Goal: Task Accomplishment & Management: Manage account settings

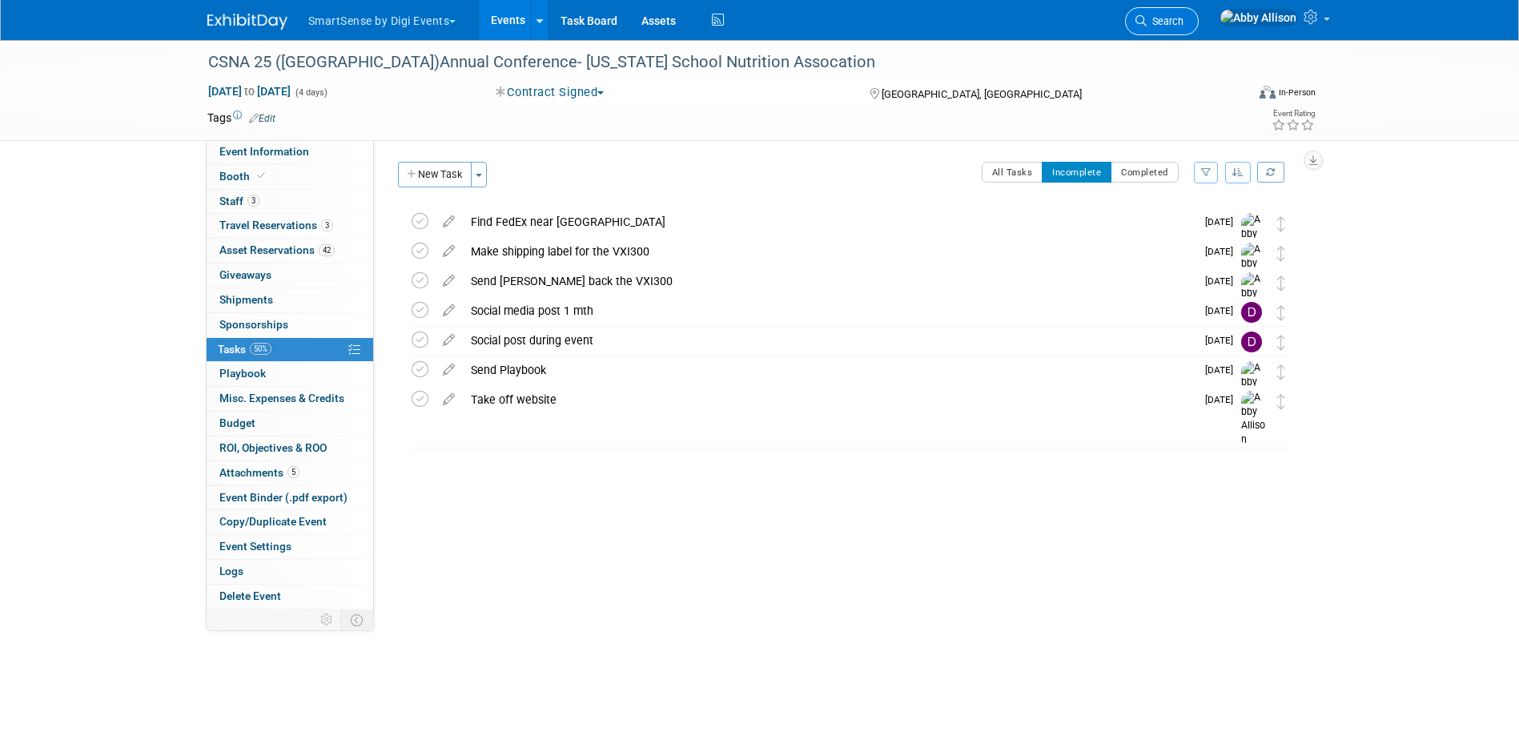
click at [1184, 24] on span "Search" at bounding box center [1165, 21] width 37 height 12
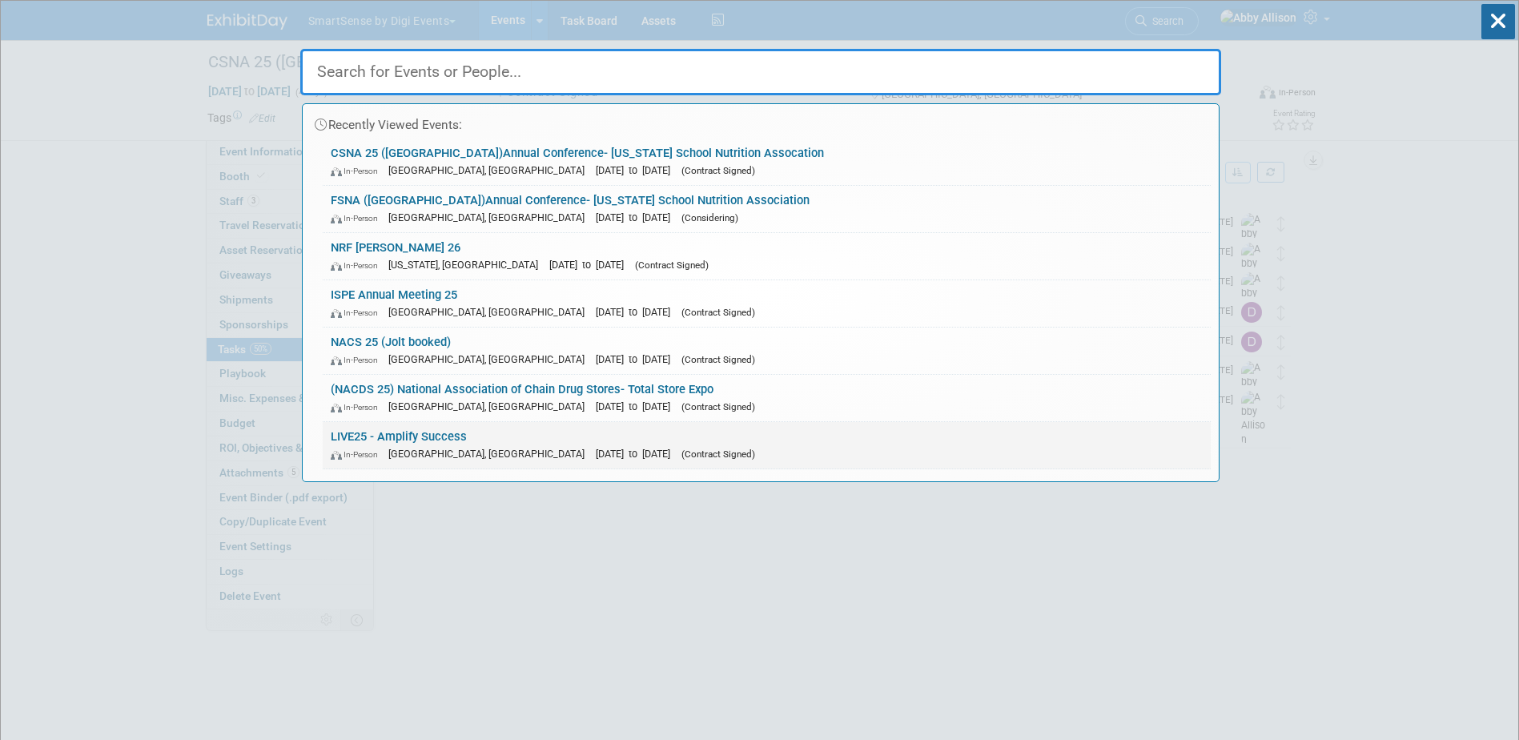
click at [388, 437] on link "LIVE25 - Amplify Success In-Person [GEOGRAPHIC_DATA], [GEOGRAPHIC_DATA] [DATE] …" at bounding box center [767, 445] width 888 height 46
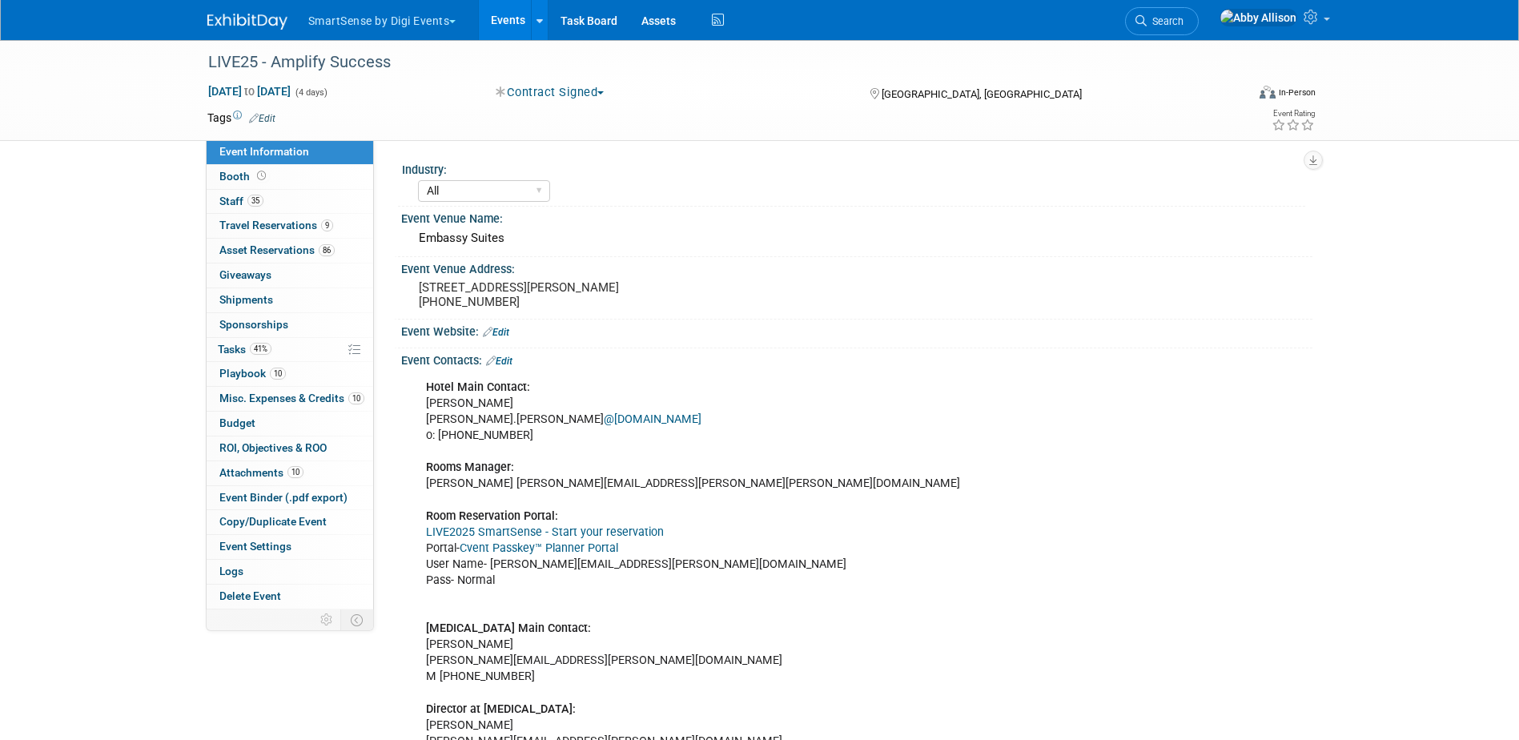
select select "All"
click at [235, 219] on span "Travel Reservations 9" at bounding box center [276, 225] width 114 height 13
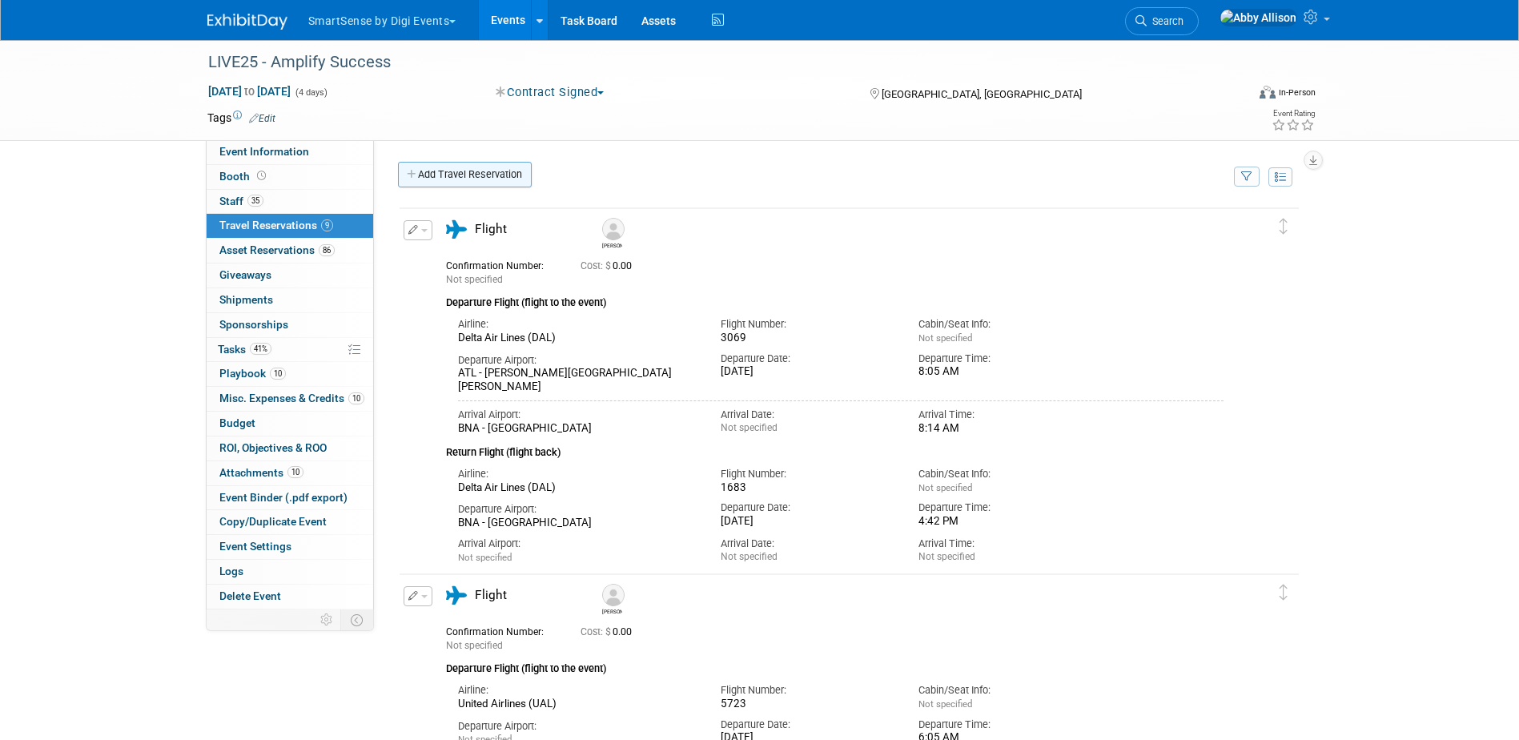
click at [441, 171] on link "Add Travel Reservation" at bounding box center [465, 175] width 134 height 26
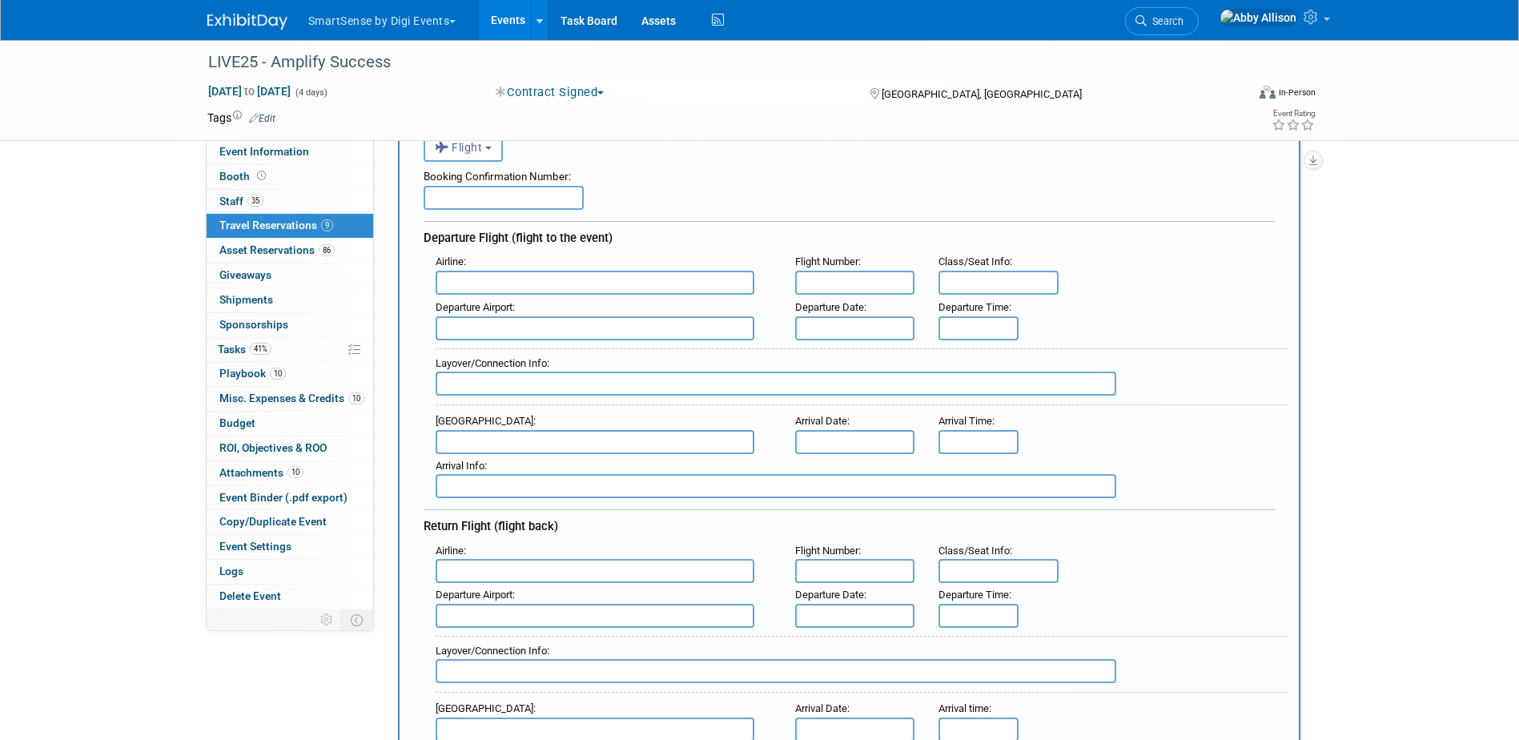
scroll to position [160, 0]
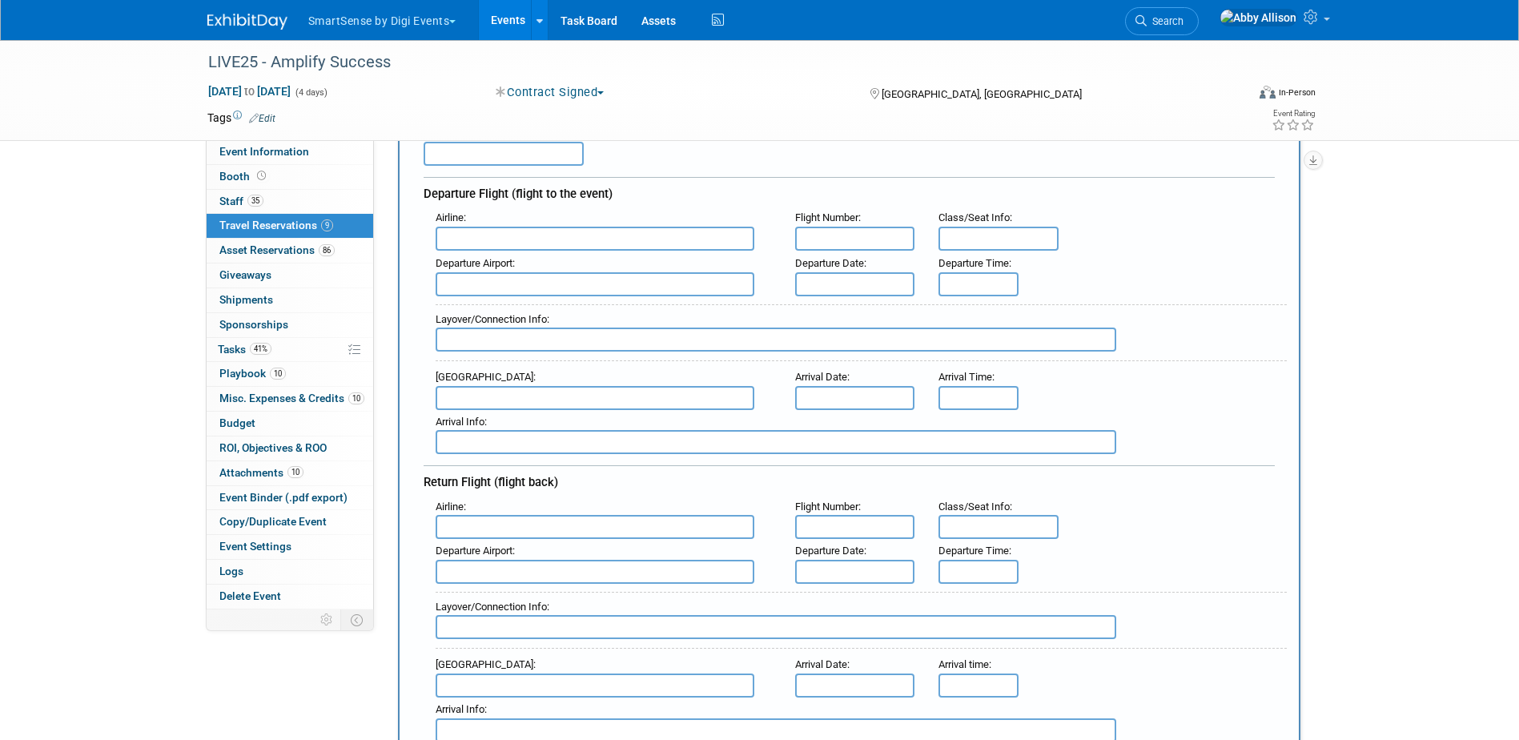
click at [578, 246] on input "text" at bounding box center [595, 239] width 319 height 24
click at [565, 291] on span "Delta Air Lines (DAL)" at bounding box center [602, 292] width 333 height 26
type input "Delta Air Lines (DAL)"
click at [863, 243] on input "text" at bounding box center [855, 239] width 120 height 24
type input "1630"
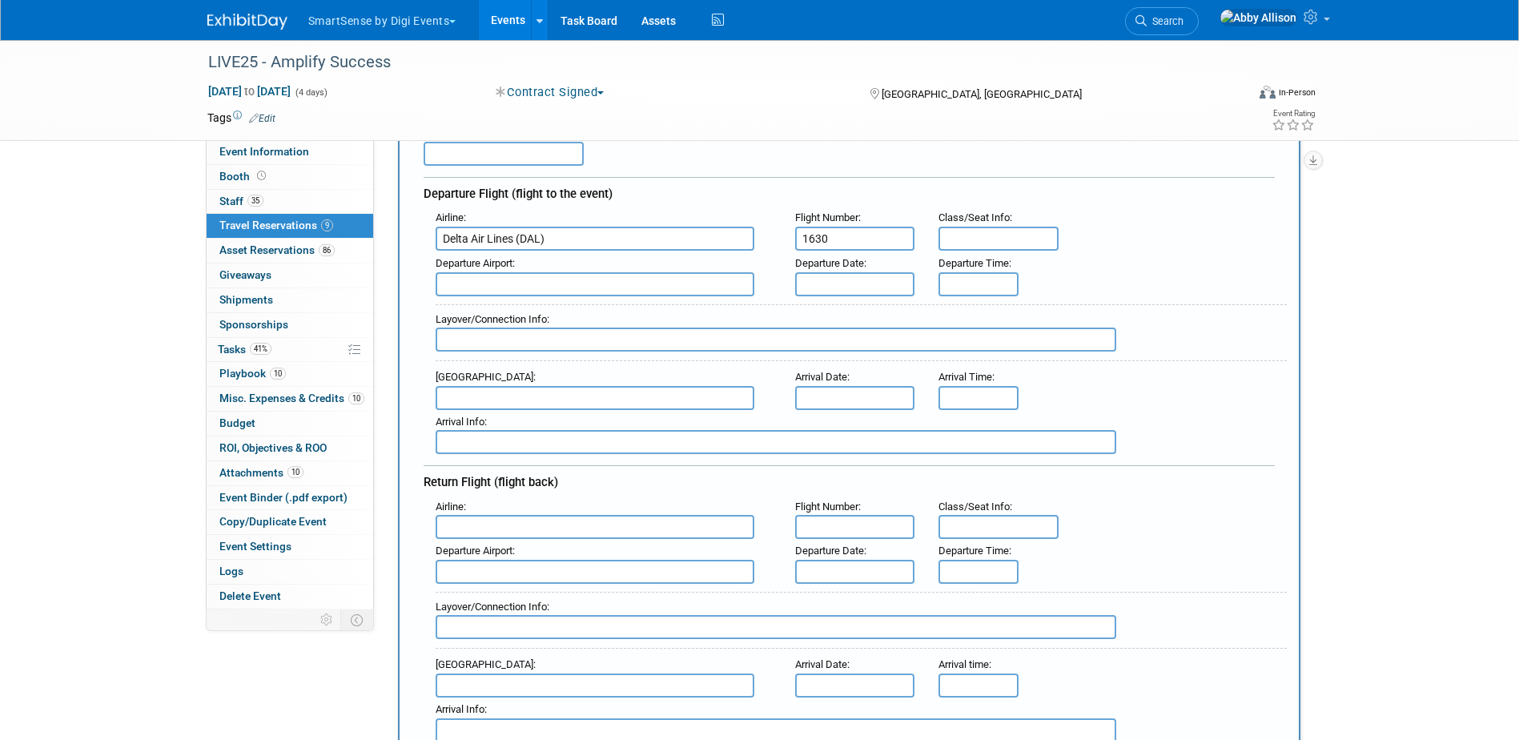
click at [652, 288] on input "text" at bounding box center [595, 284] width 319 height 24
click at [837, 282] on input "text" at bounding box center [855, 284] width 120 height 24
click at [1166, 251] on div "Airline : Delta Air Lines (DAL) Flight Number : 1630 Class/Seat Info :" at bounding box center [855, 229] width 863 height 46
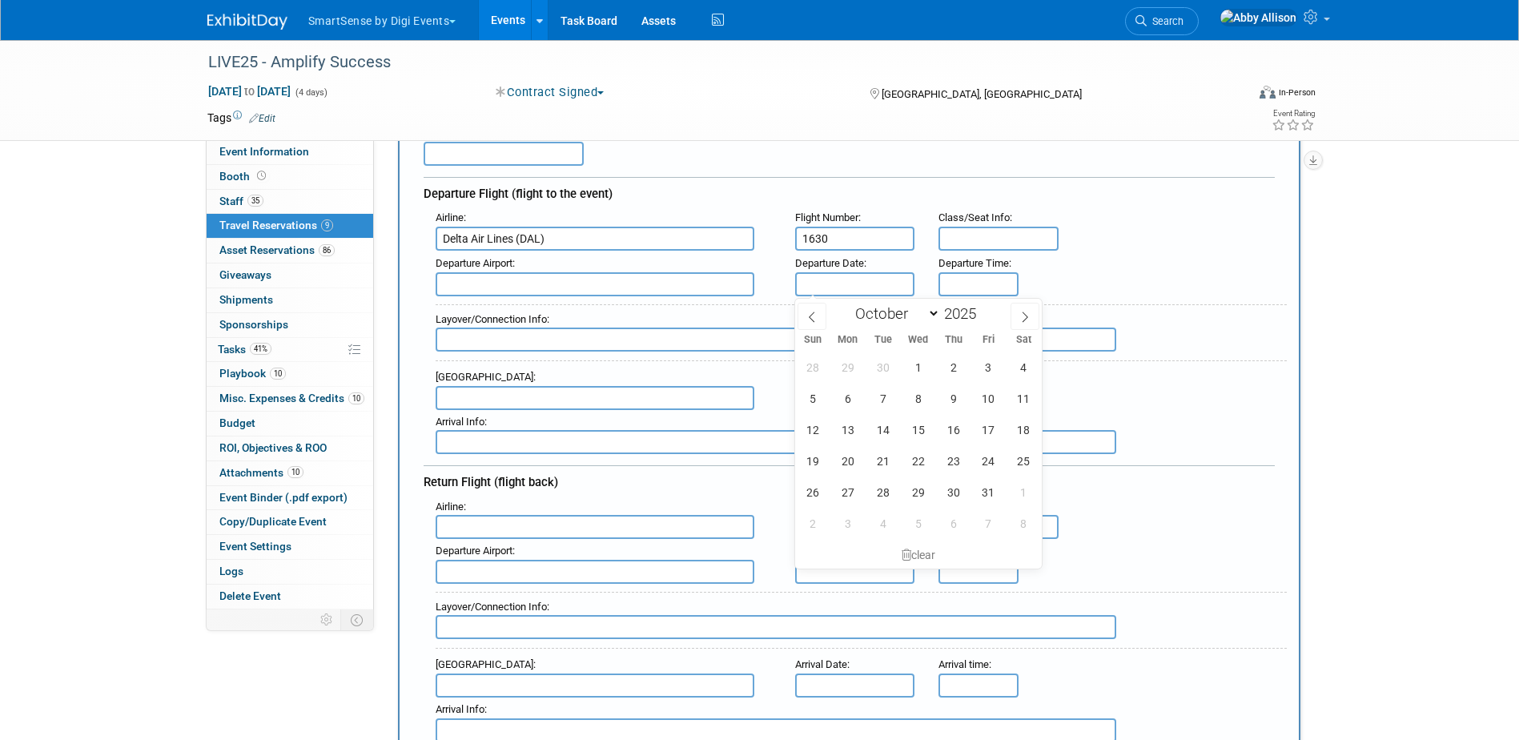
click at [838, 279] on input "text" at bounding box center [855, 284] width 120 height 24
click at [920, 472] on span "22" at bounding box center [918, 460] width 31 height 31
type input "Oct 22, 2025"
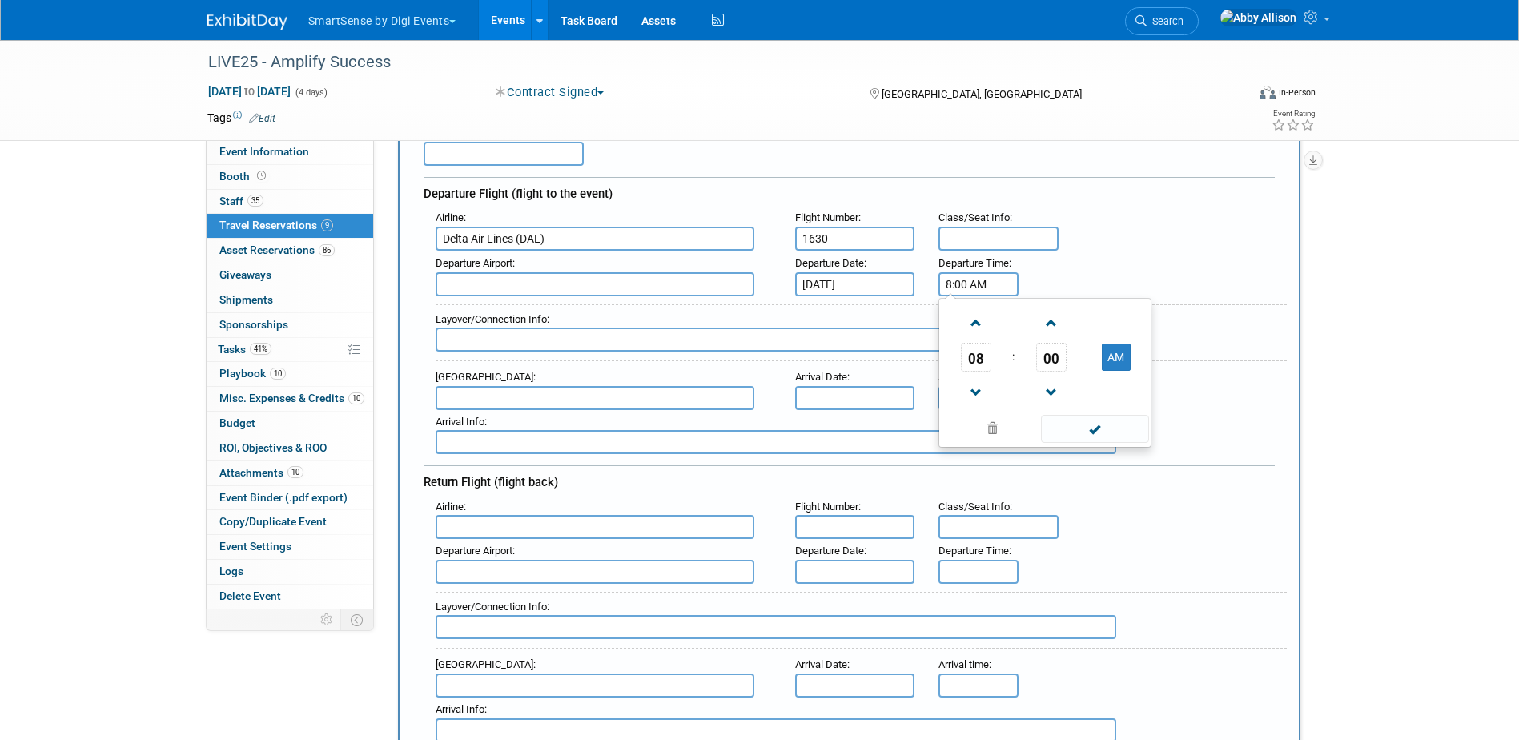
click at [1003, 289] on input "8:00 AM" at bounding box center [979, 284] width 80 height 24
click at [974, 313] on span at bounding box center [976, 323] width 28 height 28
click at [1049, 359] on span "00" at bounding box center [1051, 357] width 30 height 29
click at [1062, 405] on td "50" at bounding box center [1070, 409] width 51 height 43
click at [1049, 322] on span at bounding box center [1051, 323] width 28 height 28
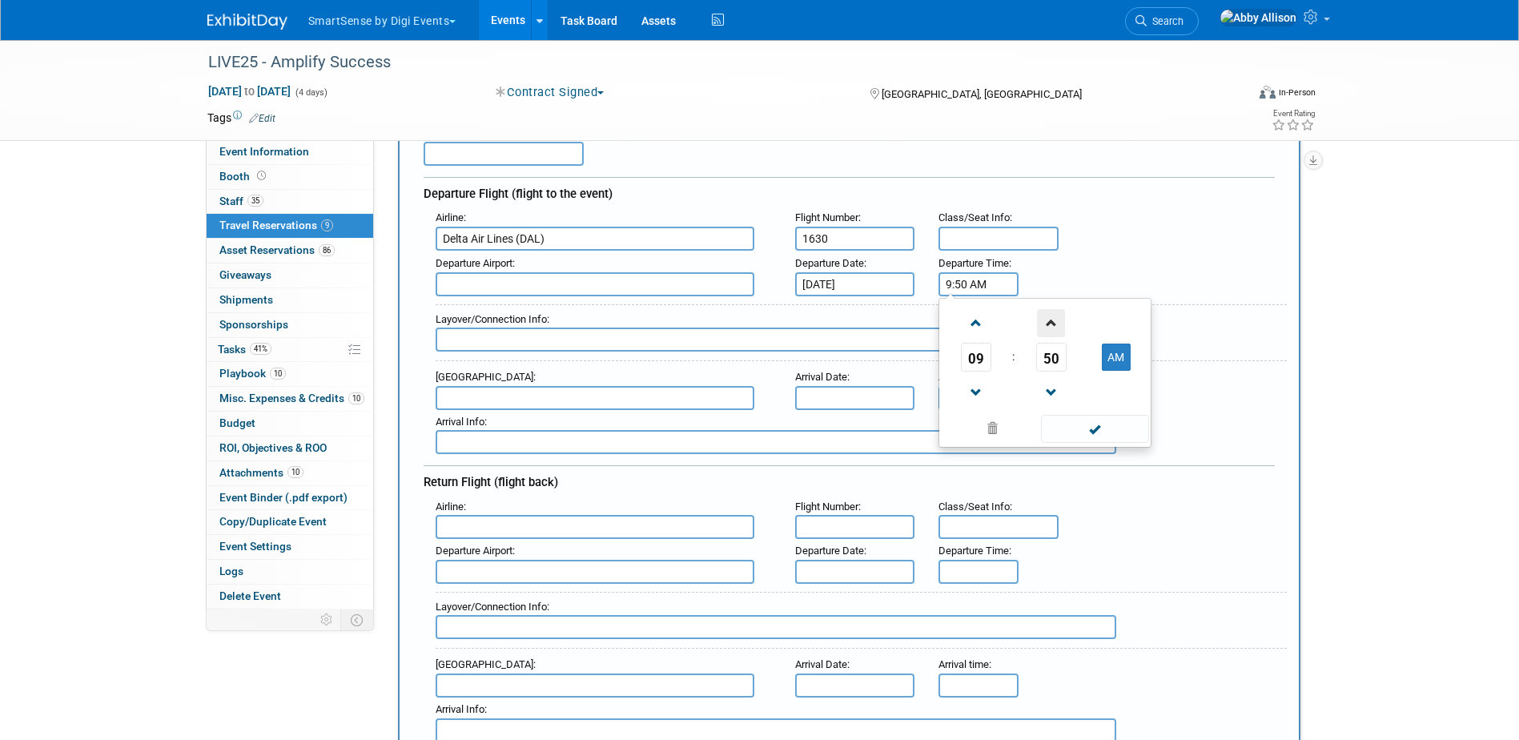
type input "9:51 AM"
click at [1105, 429] on span at bounding box center [1095, 429] width 108 height 28
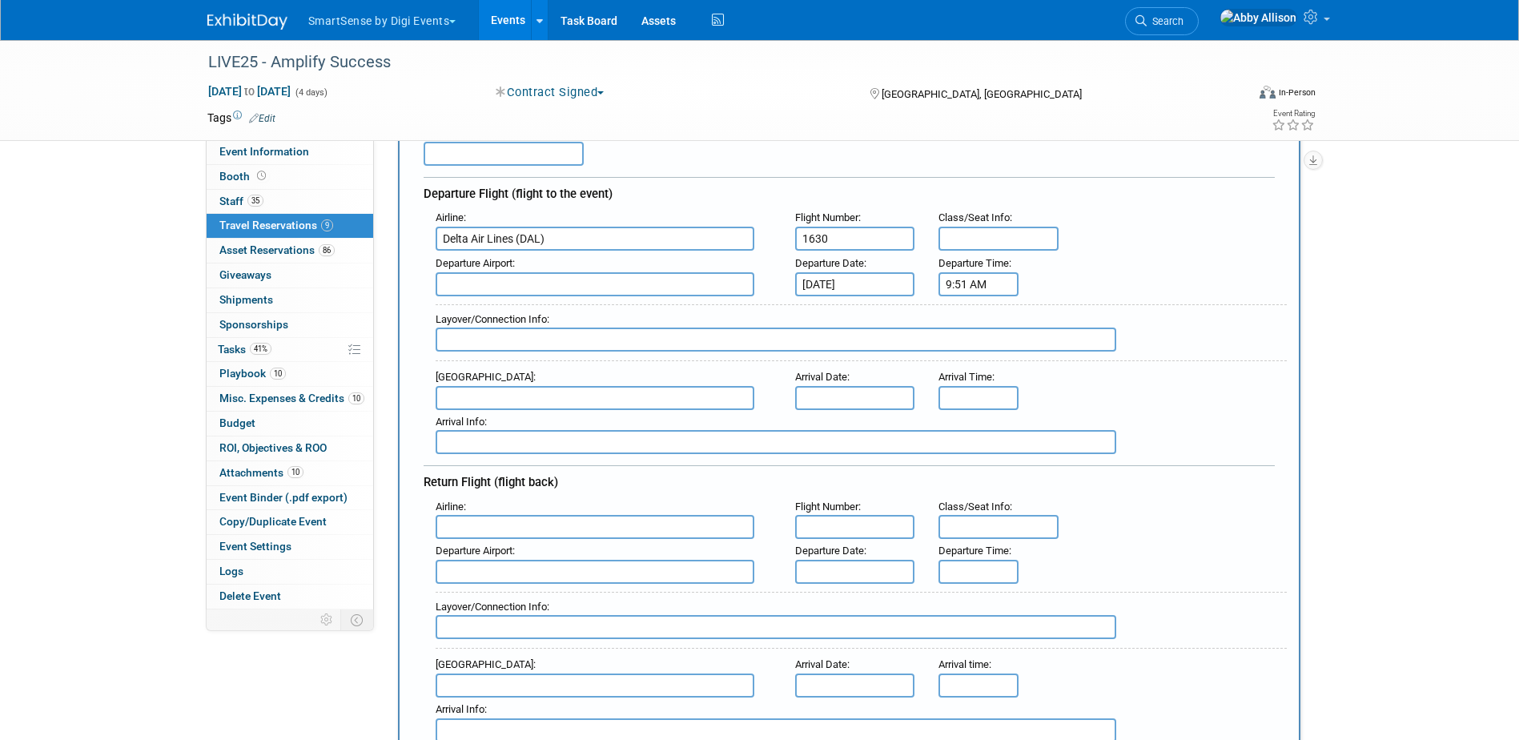
click at [468, 302] on div "Layover/Connection Info :" at bounding box center [855, 331] width 863 height 70
click at [475, 286] on input "text" at bounding box center [595, 284] width 319 height 24
click at [466, 399] on input "text" at bounding box center [595, 398] width 319 height 24
click at [467, 400] on input "text" at bounding box center [595, 398] width 319 height 24
click at [482, 428] on span "BNA - Nashville International Airport" at bounding box center [602, 424] width 333 height 26
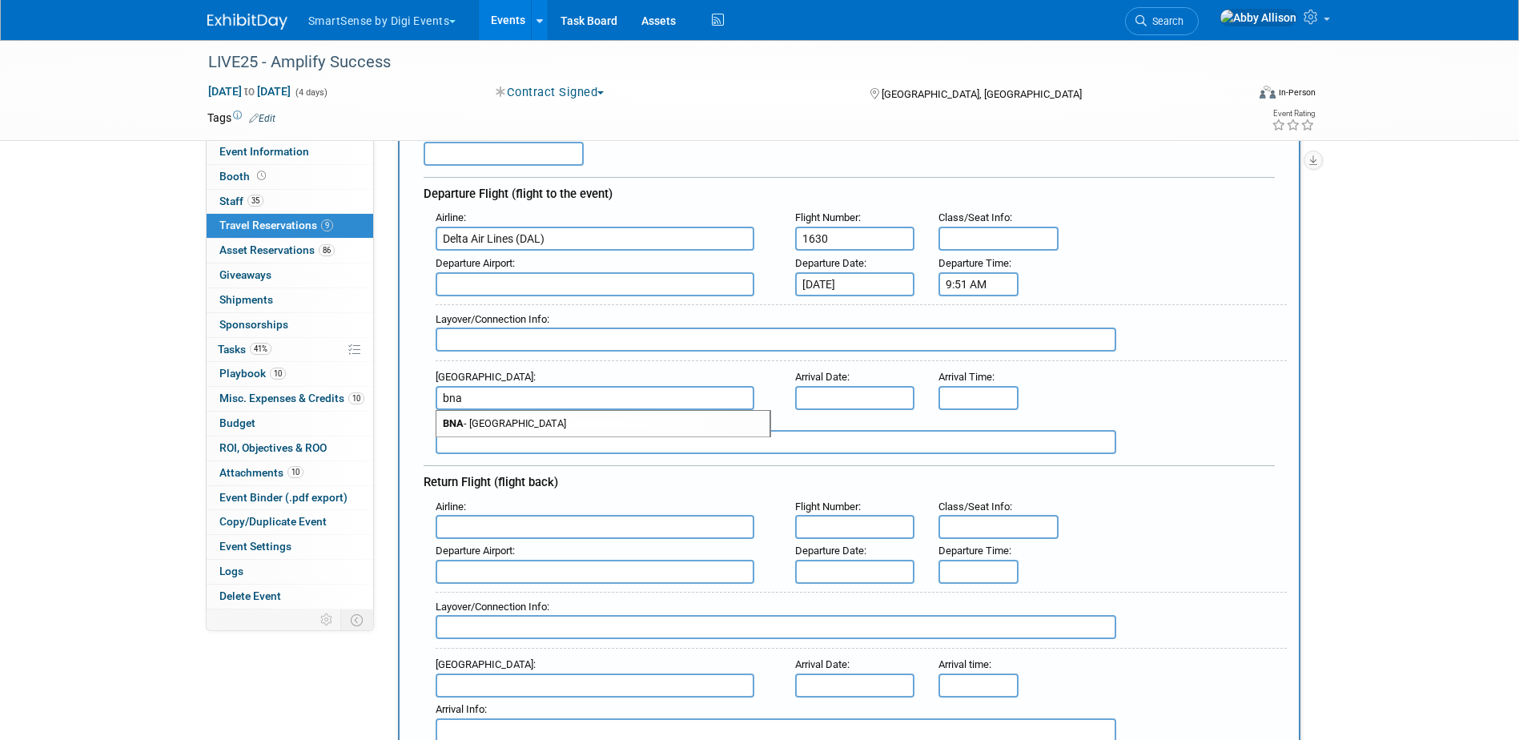
type input "BNA - Nashville International Airport"
click at [835, 396] on input "text" at bounding box center [855, 398] width 120 height 24
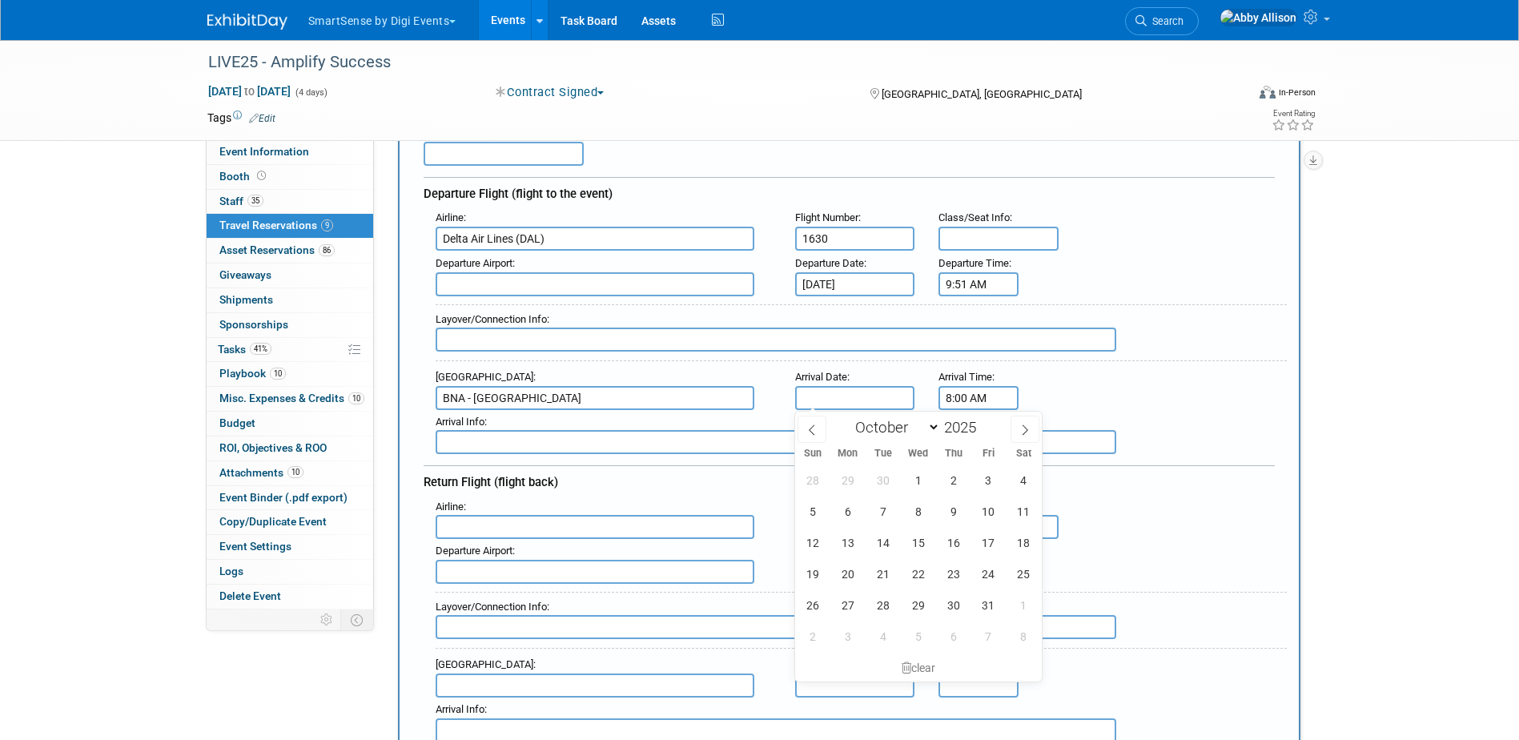
click at [962, 388] on input "8:00 AM" at bounding box center [979, 398] width 80 height 24
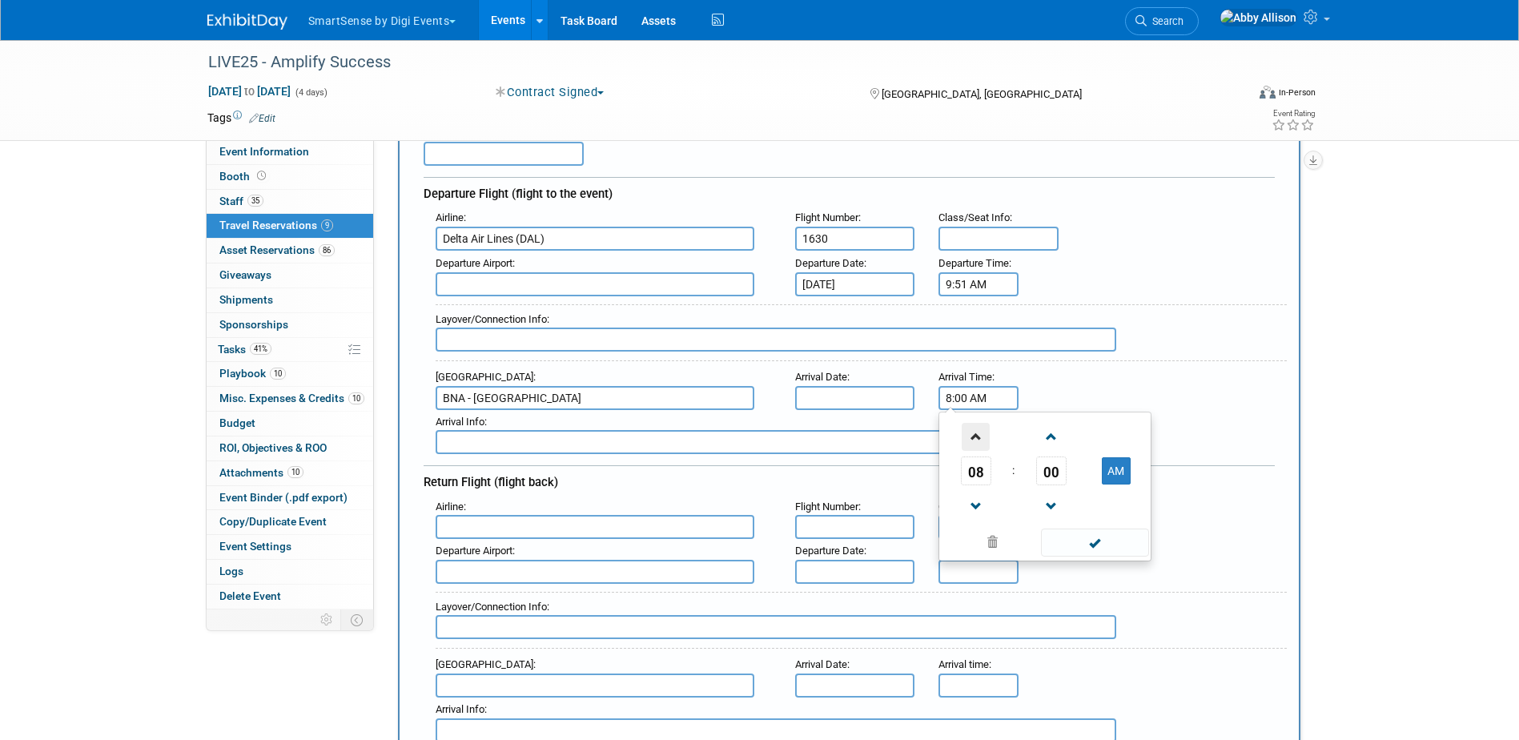
click at [971, 438] on span at bounding box center [976, 437] width 28 height 28
click at [1046, 468] on span "00" at bounding box center [1051, 470] width 30 height 29
click at [1059, 521] on td "50" at bounding box center [1070, 523] width 51 height 43
click at [1057, 452] on link at bounding box center [1051, 436] width 30 height 41
type input "9:51 AM"
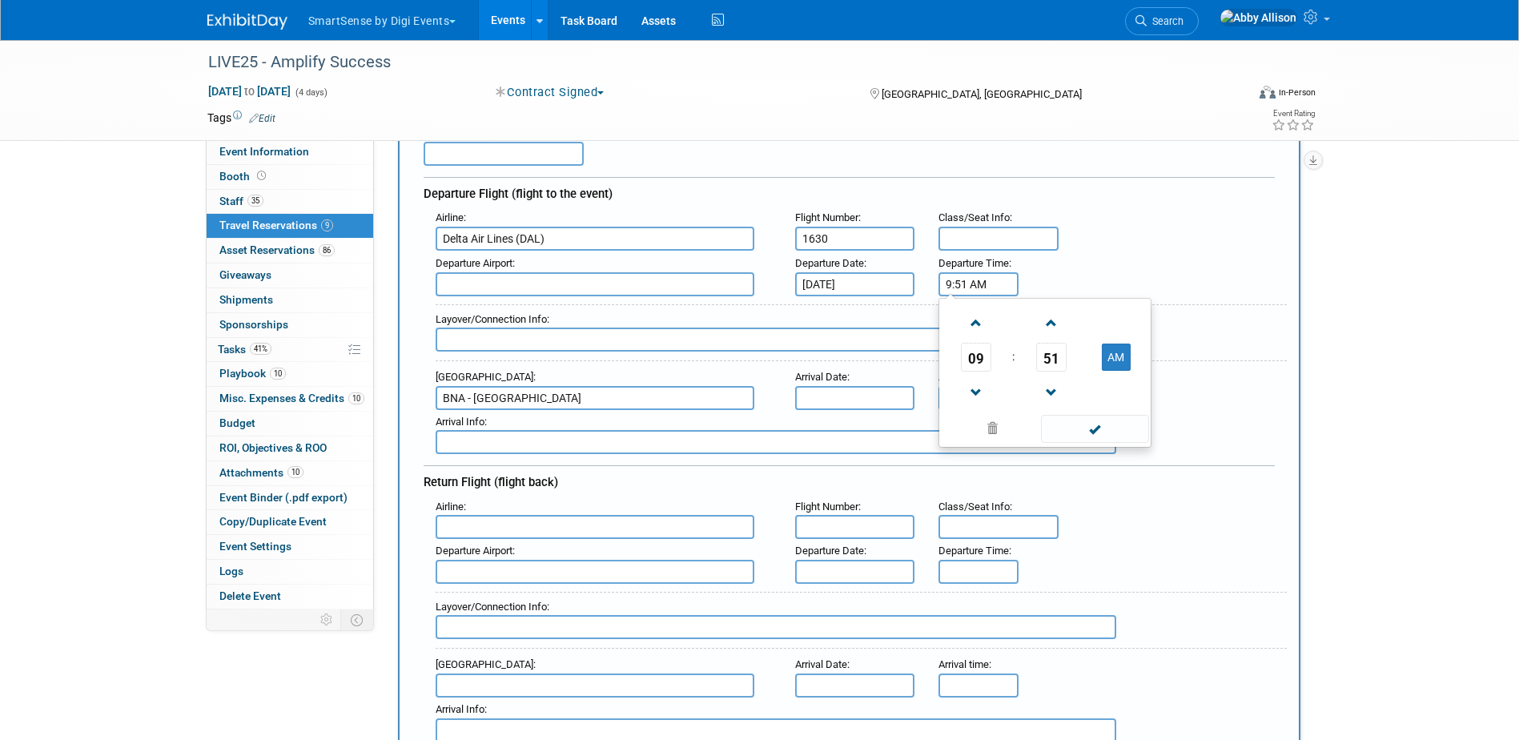
drag, startPoint x: 1000, startPoint y: 291, endPoint x: 856, endPoint y: 294, distance: 144.2
click at [856, 294] on div "Departure Airport : Departure Date : Oct 22, 2025 Departure Time : 9:51 AM 09 :…" at bounding box center [855, 273] width 863 height 45
click at [1088, 433] on span at bounding box center [1095, 429] width 108 height 28
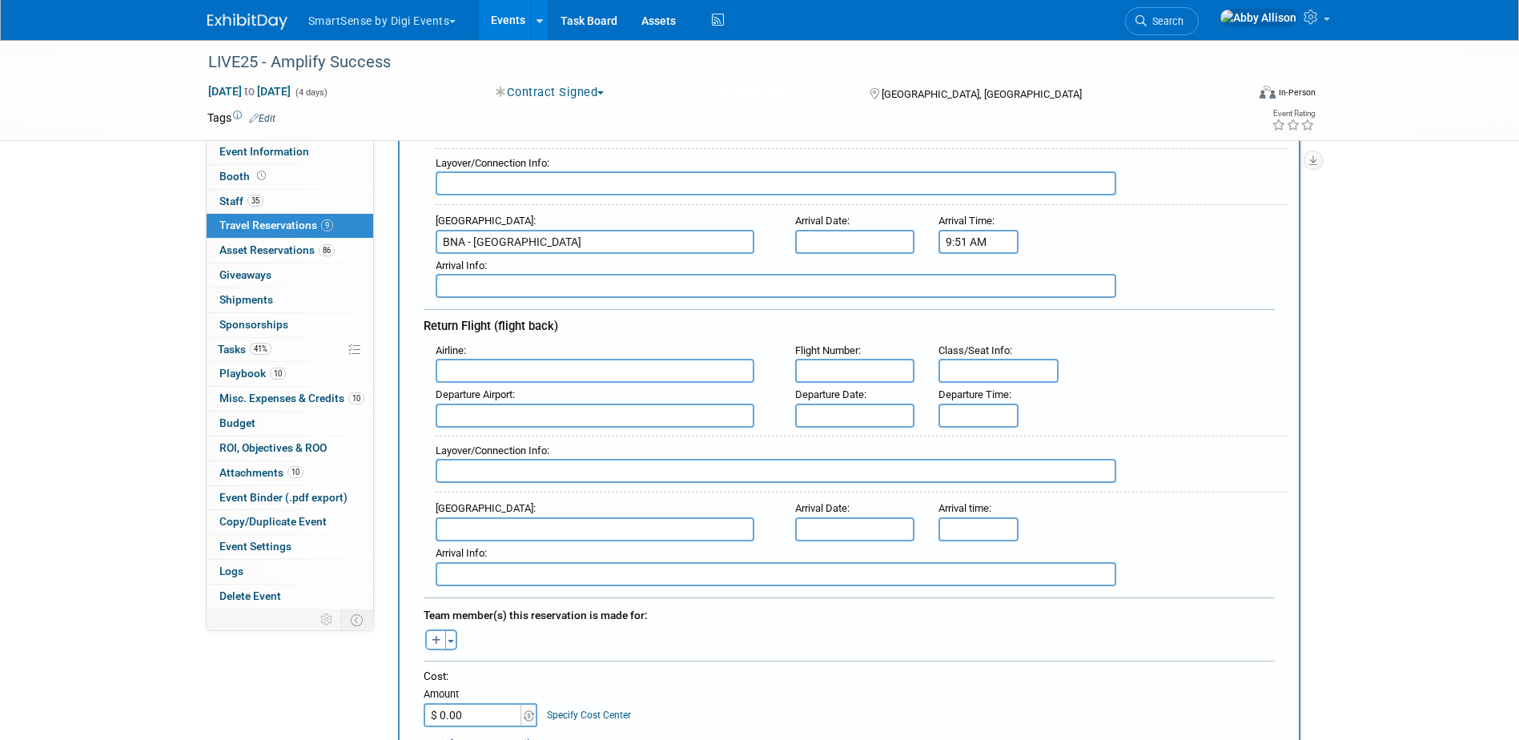
scroll to position [320, 0]
click at [473, 371] on input "text" at bounding box center [595, 367] width 319 height 24
type input "d"
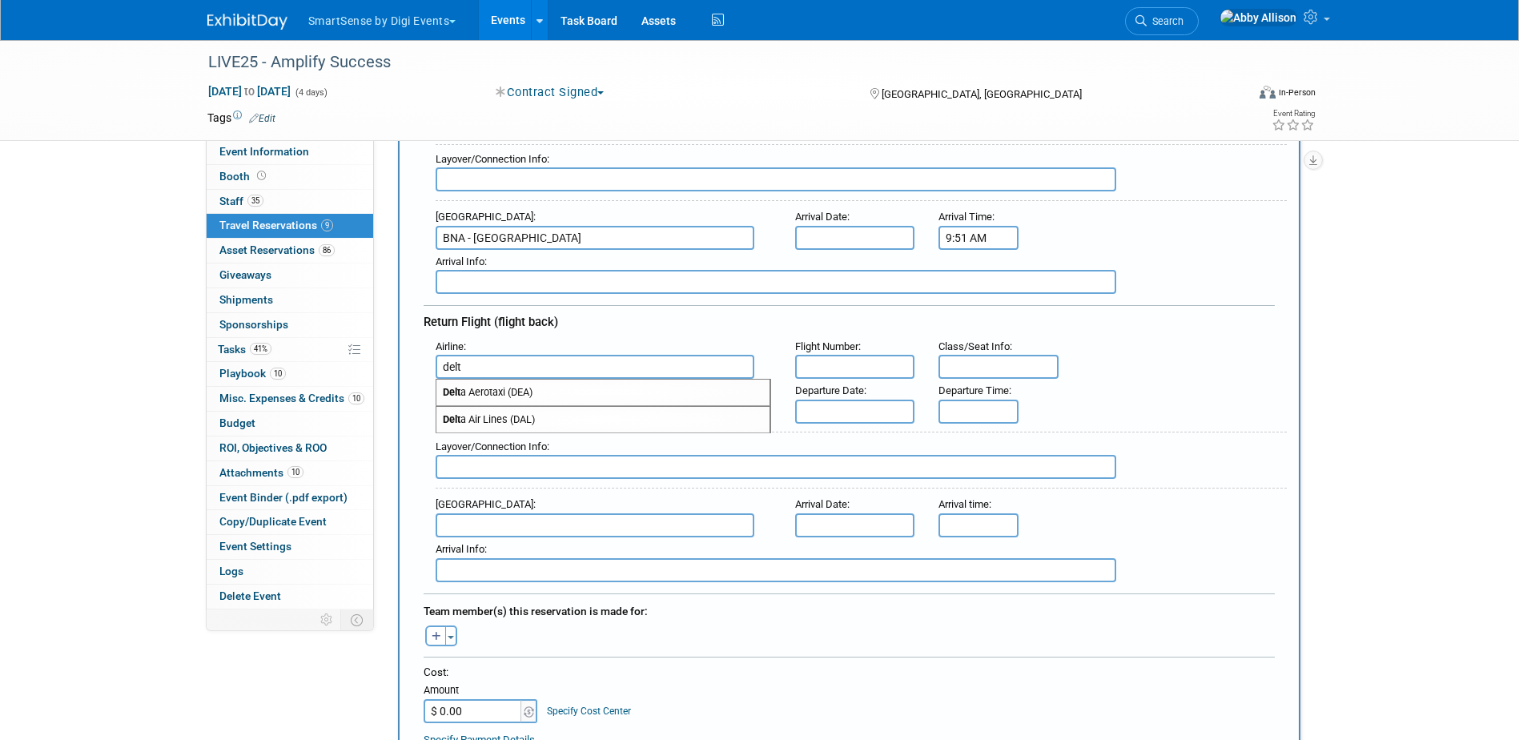
click at [493, 422] on span "Delt a Air Lines (DAL)" at bounding box center [602, 420] width 333 height 26
type input "Delta Air Lines (DAL)"
click at [872, 374] on input "text" at bounding box center [855, 367] width 120 height 24
type input "1724"
click at [509, 410] on input "text" at bounding box center [595, 412] width 319 height 24
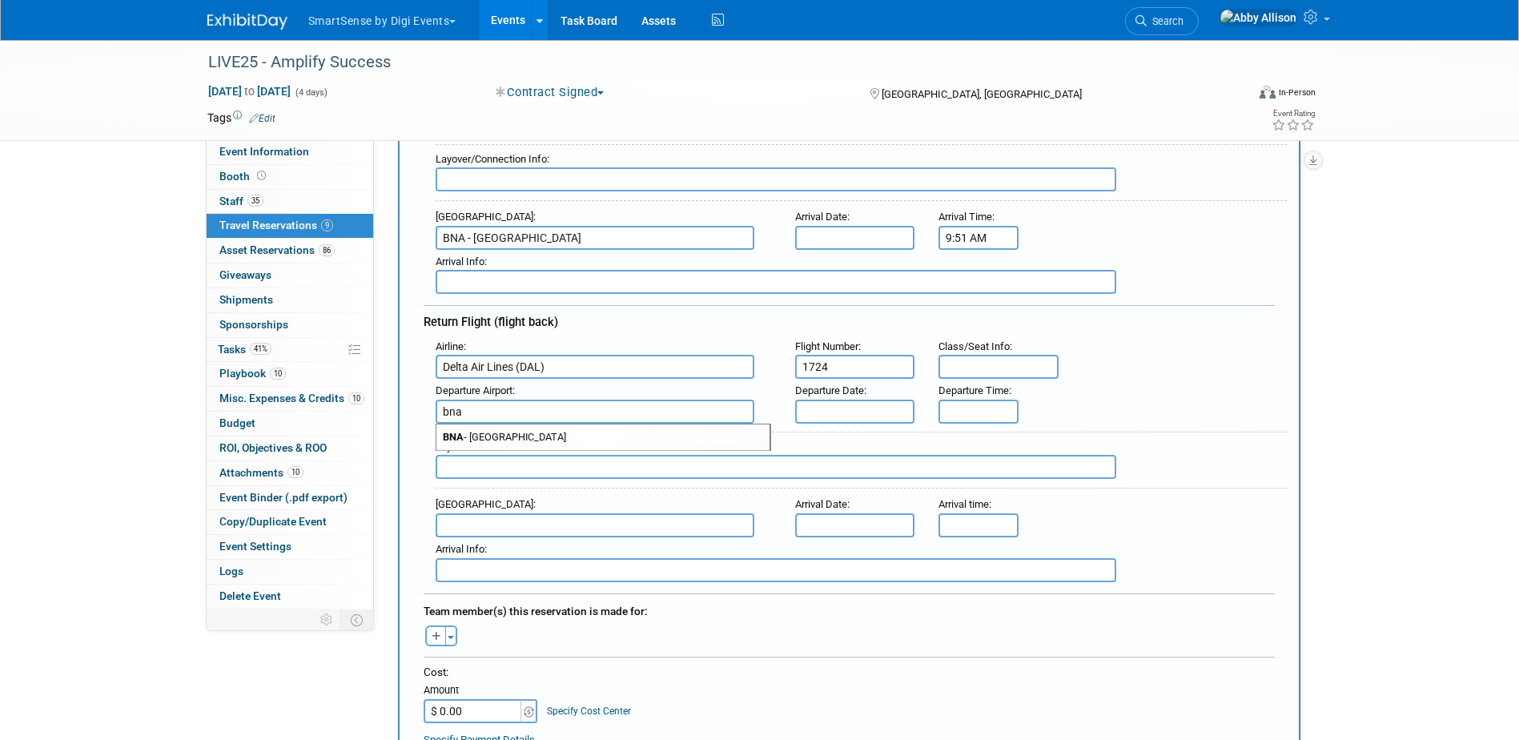
click at [513, 433] on span "BNA - Nashville International Airport" at bounding box center [602, 437] width 333 height 26
type input "BNA - Nashville International Airport"
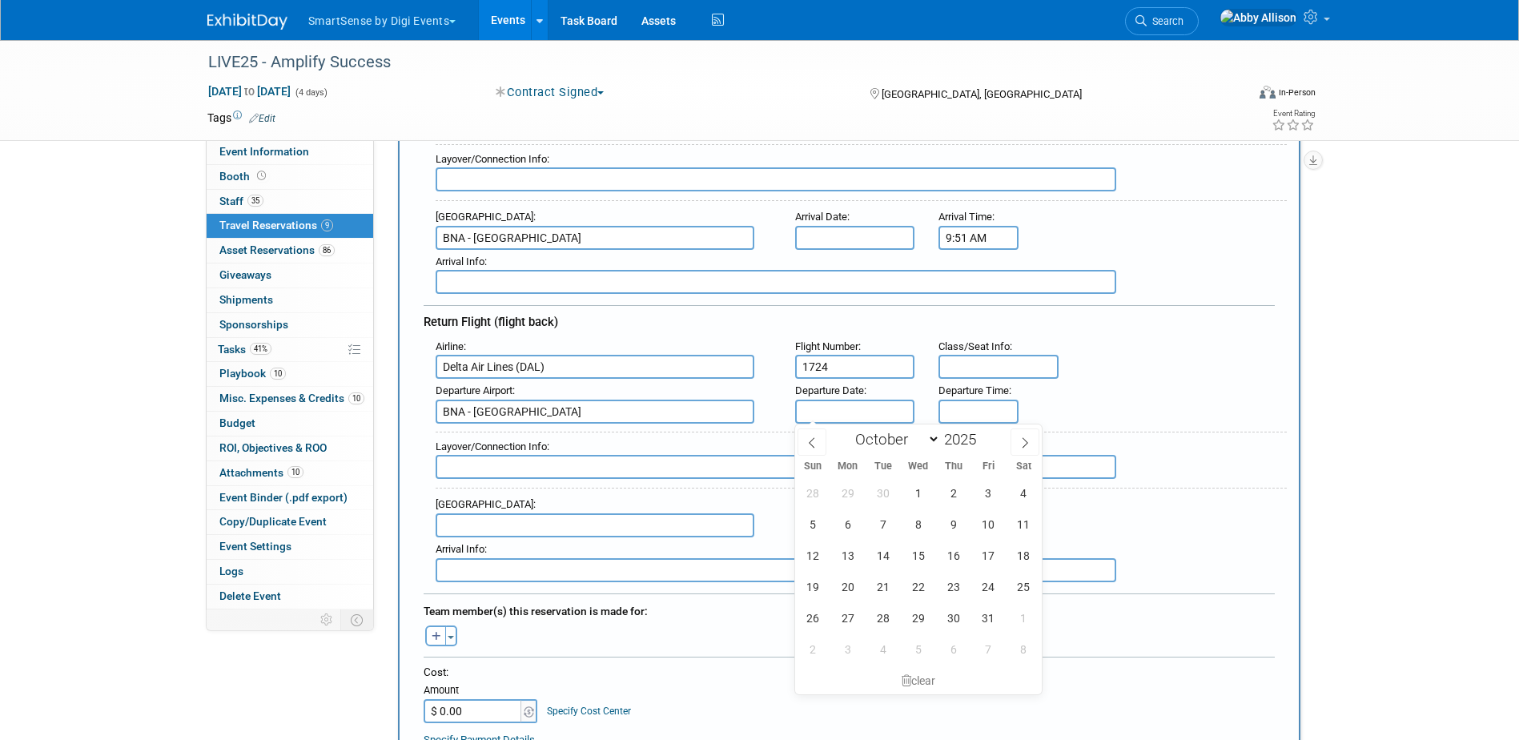
click at [862, 417] on input "text" at bounding box center [855, 412] width 120 height 24
click at [986, 589] on span "24" at bounding box center [988, 586] width 31 height 31
type input "Oct 24, 2025"
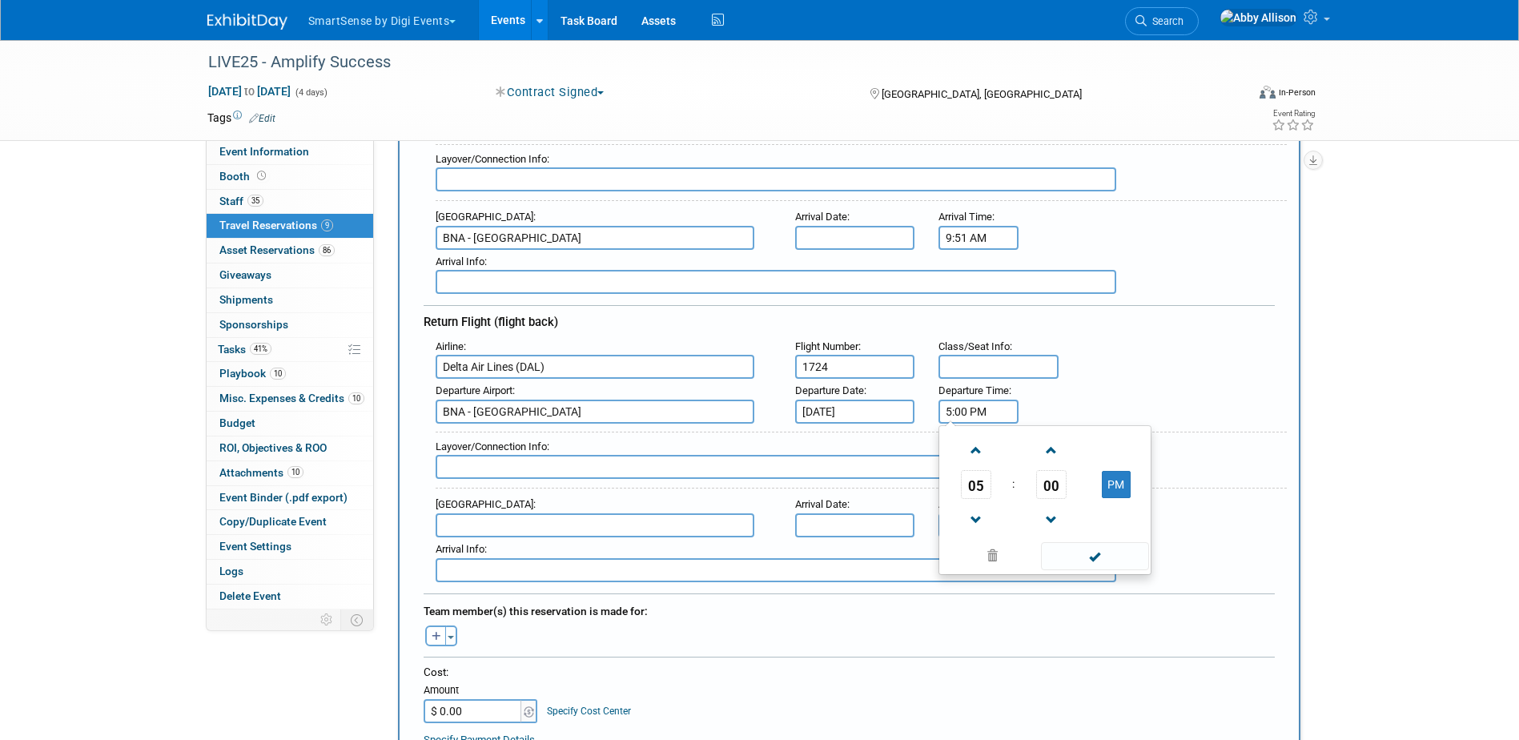
click at [971, 415] on input "5:00 PM" at bounding box center [979, 412] width 80 height 24
click at [1054, 480] on span "00" at bounding box center [1051, 484] width 30 height 29
click at [1075, 505] on td "30" at bounding box center [1070, 493] width 51 height 43
type input "5:30 PM"
click at [1089, 557] on span at bounding box center [1095, 556] width 108 height 28
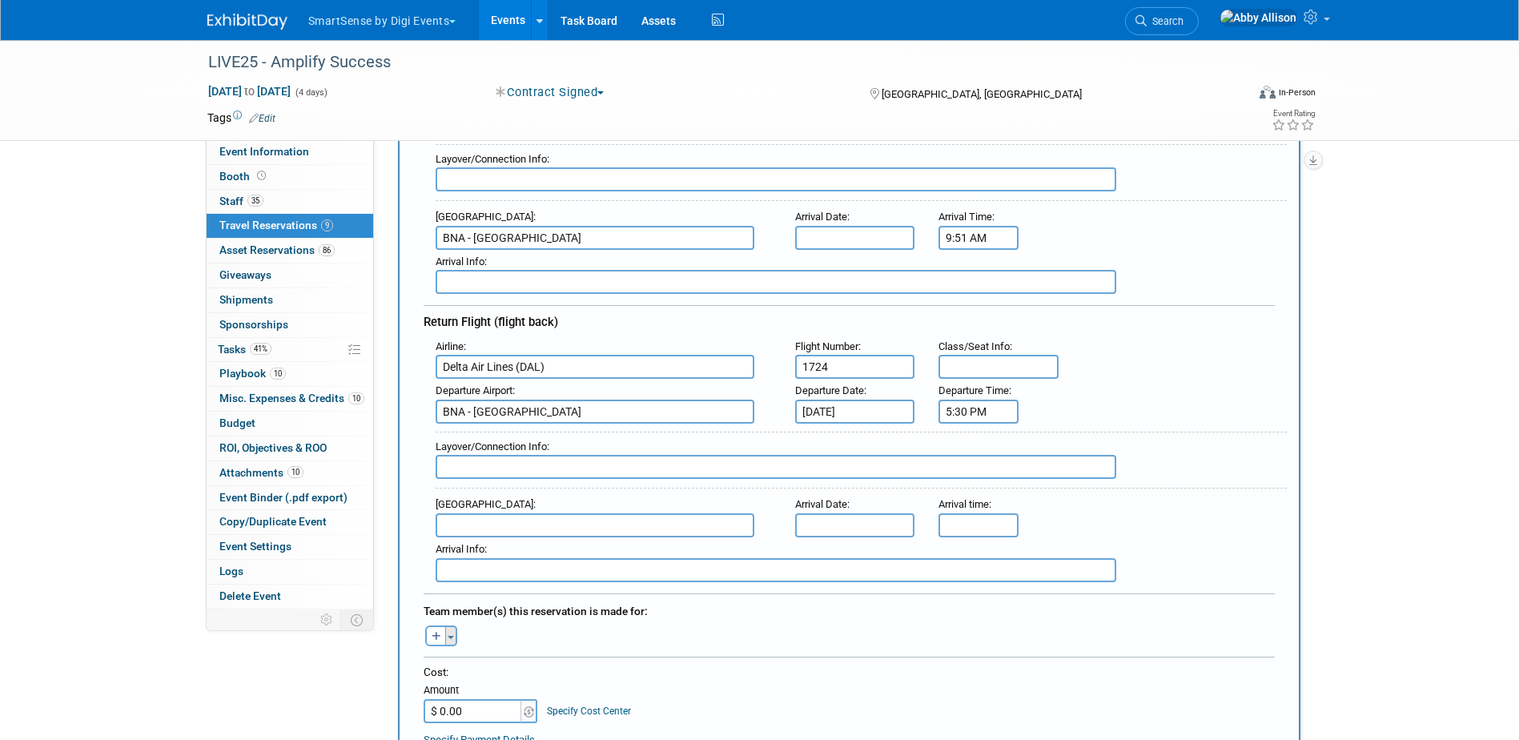
click at [450, 639] on button "Toggle Dropdown" at bounding box center [451, 635] width 12 height 21
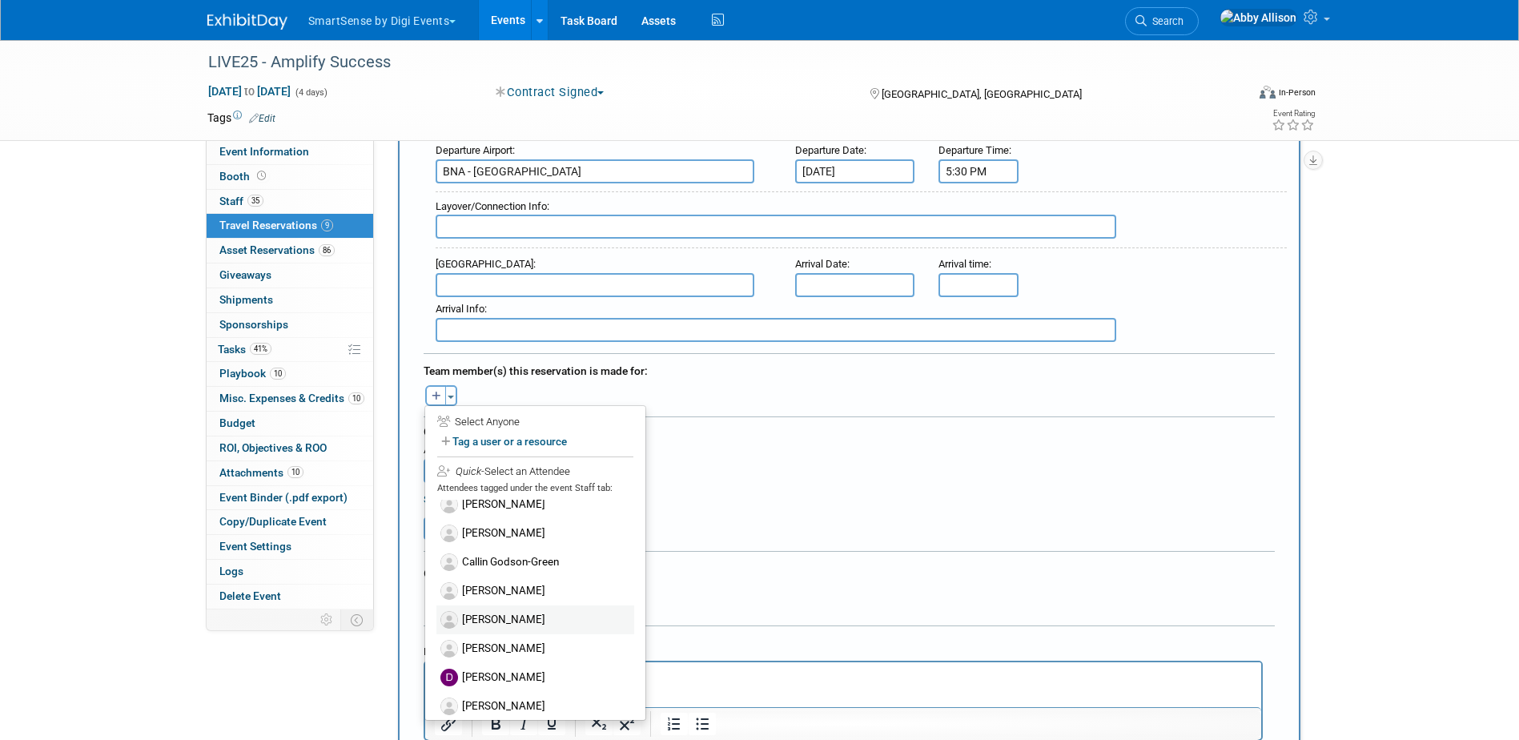
scroll to position [39, 0]
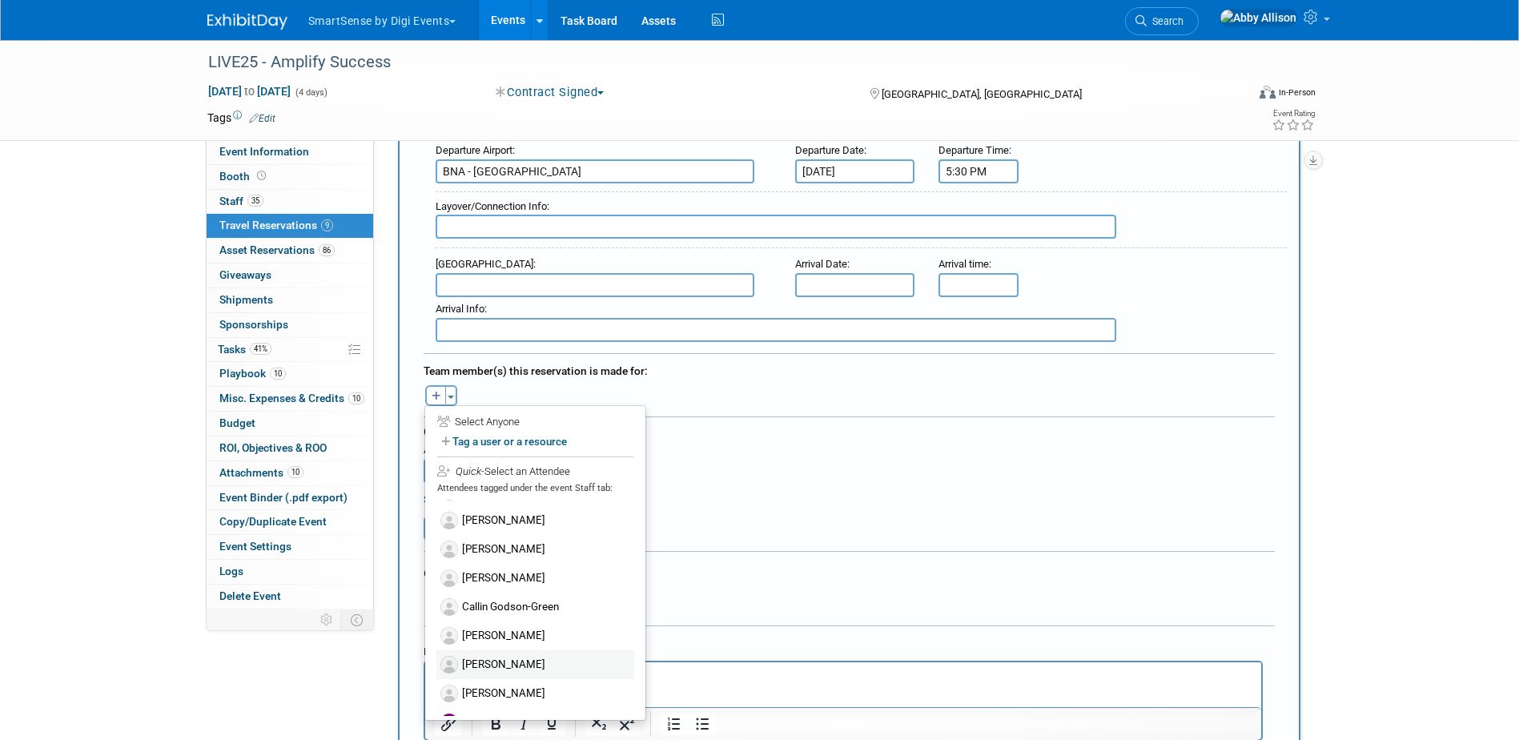
click at [487, 661] on label "[PERSON_NAME]" at bounding box center [535, 664] width 198 height 29
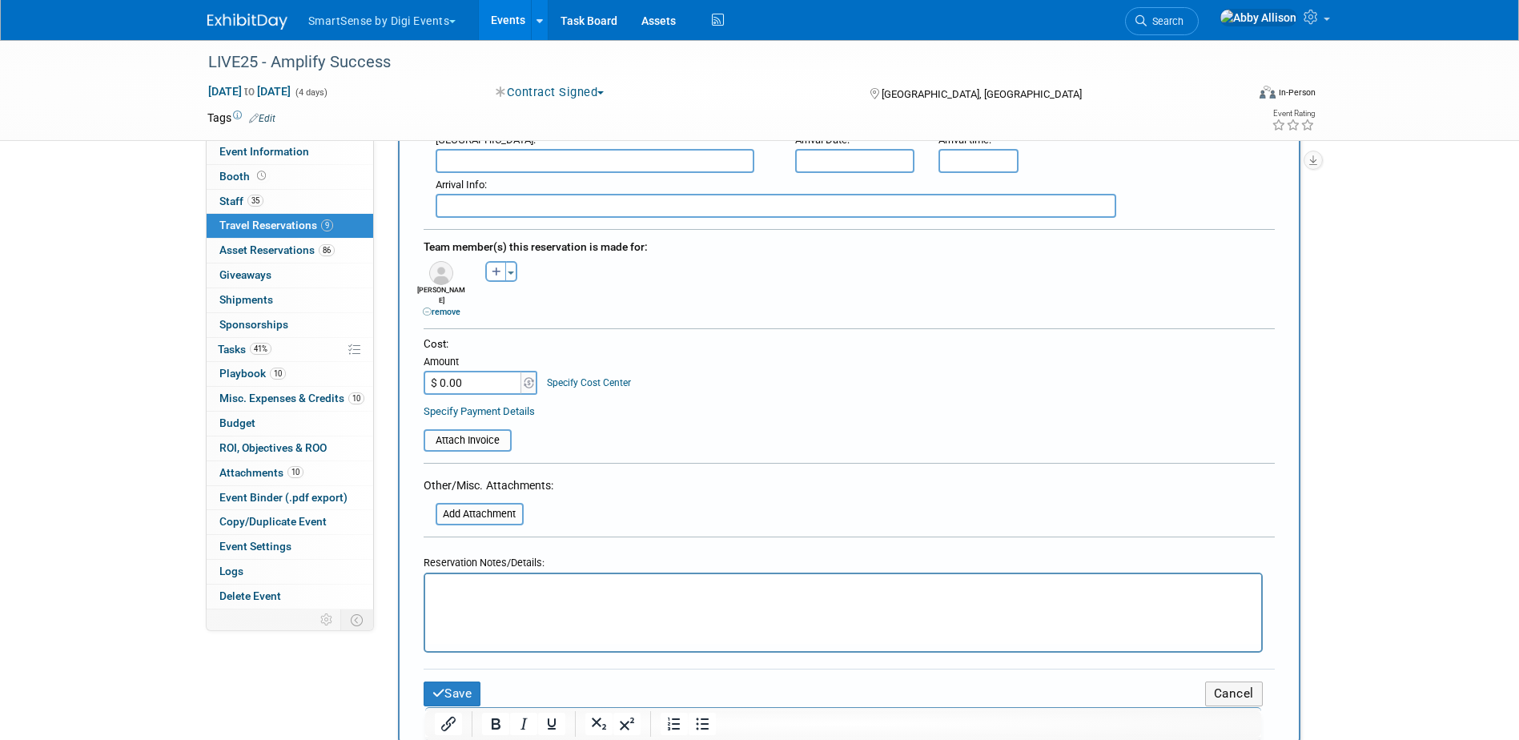
scroll to position [721, 0]
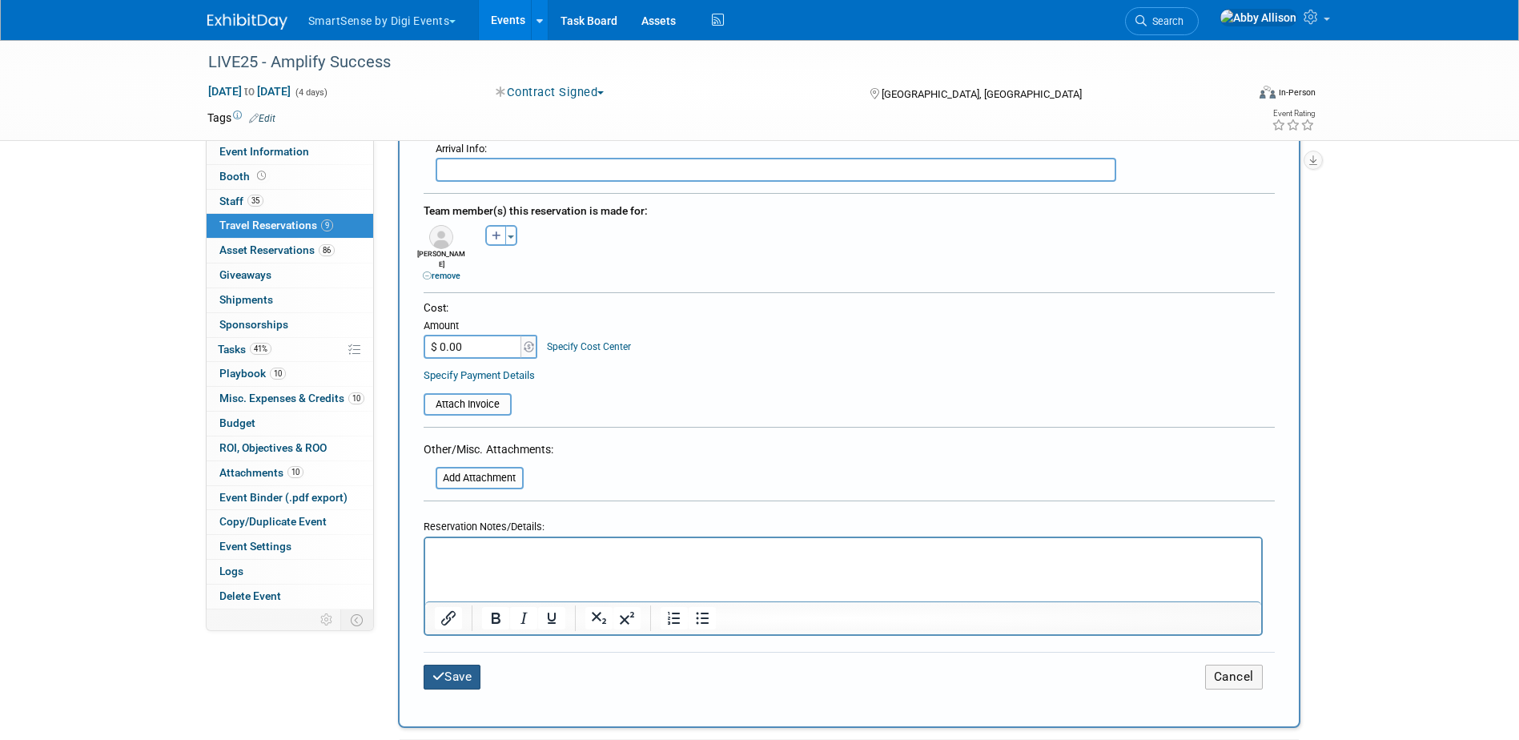
click at [428, 665] on button "Save" at bounding box center [453, 677] width 58 height 25
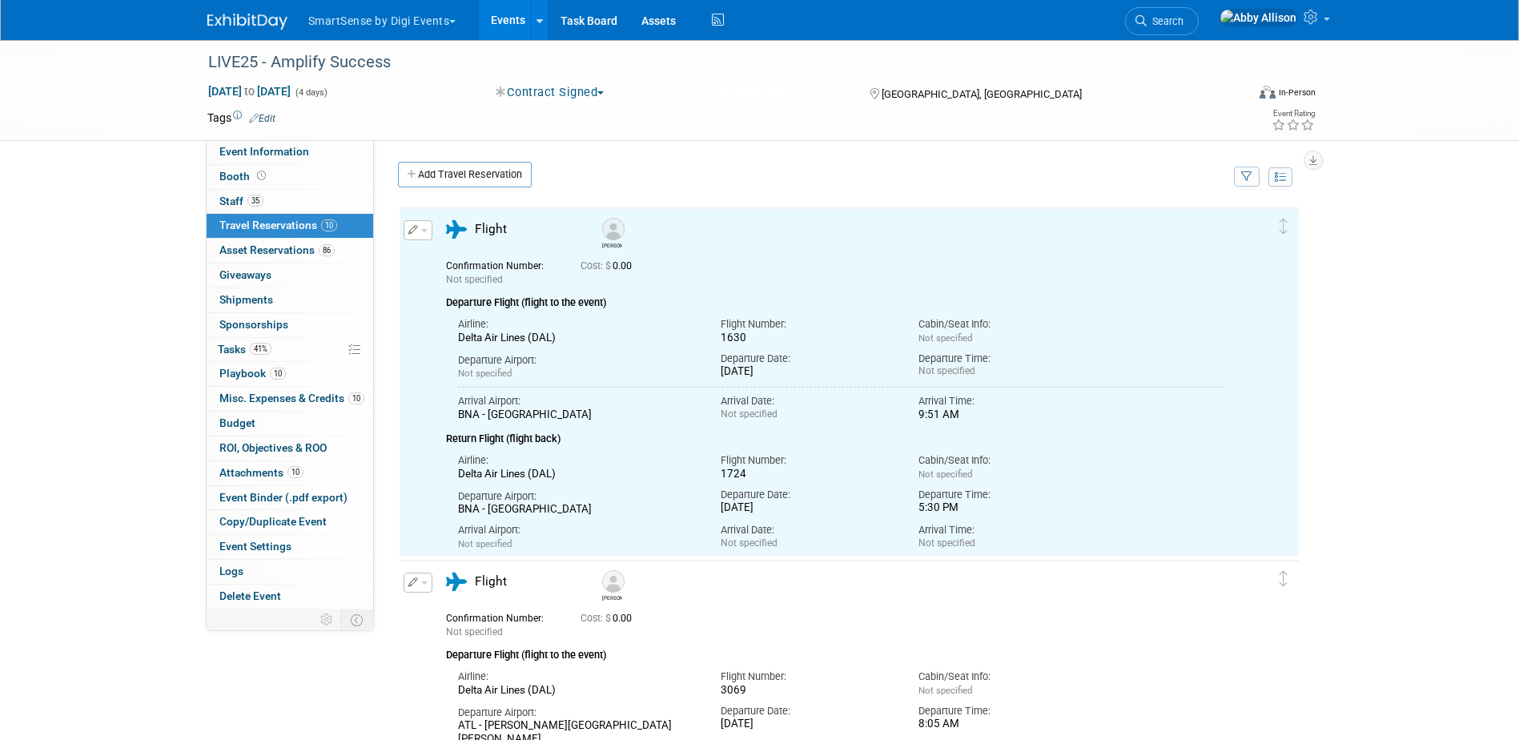
scroll to position [0, 0]
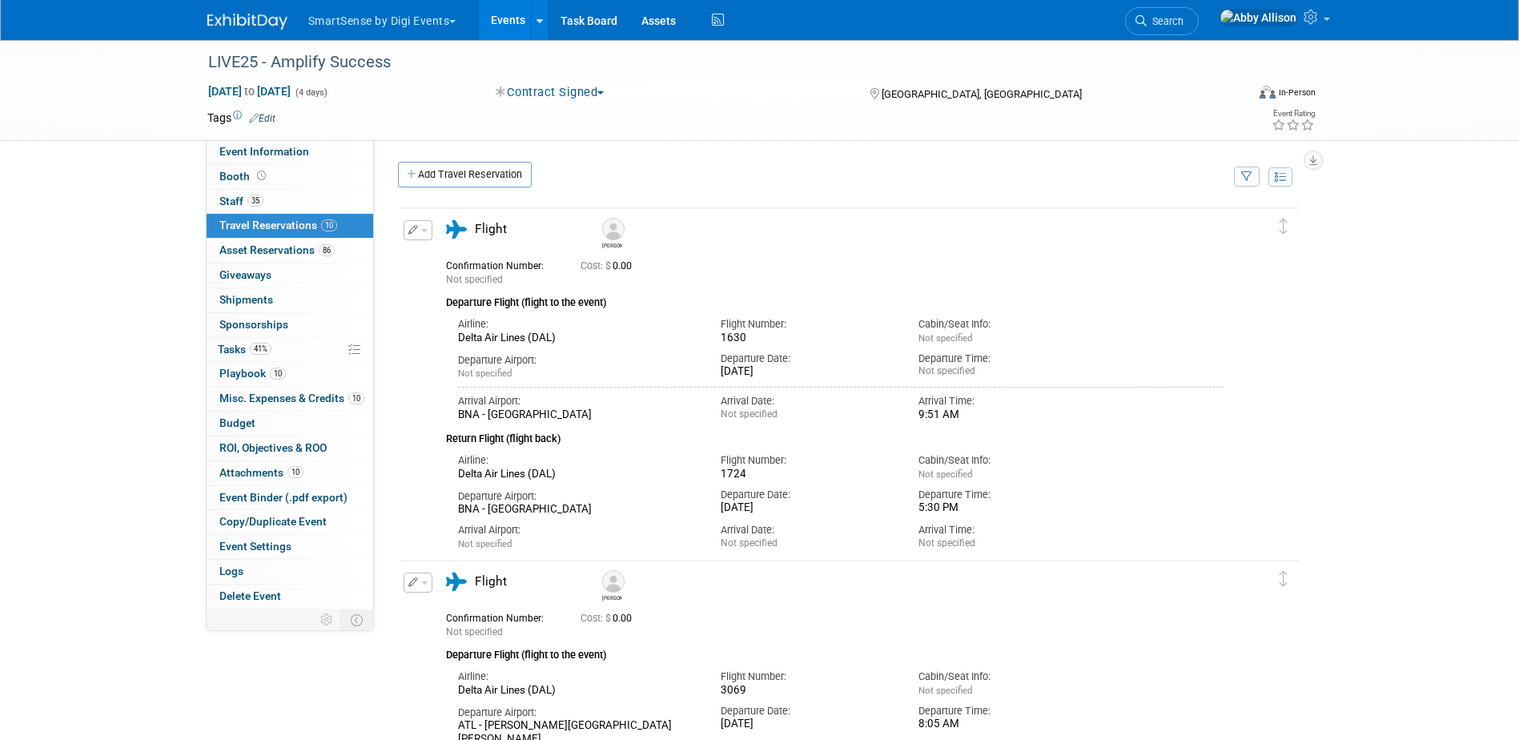
click at [423, 235] on button "button" at bounding box center [418, 230] width 29 height 20
click at [433, 255] on button "Edit Reservation" at bounding box center [471, 258] width 135 height 23
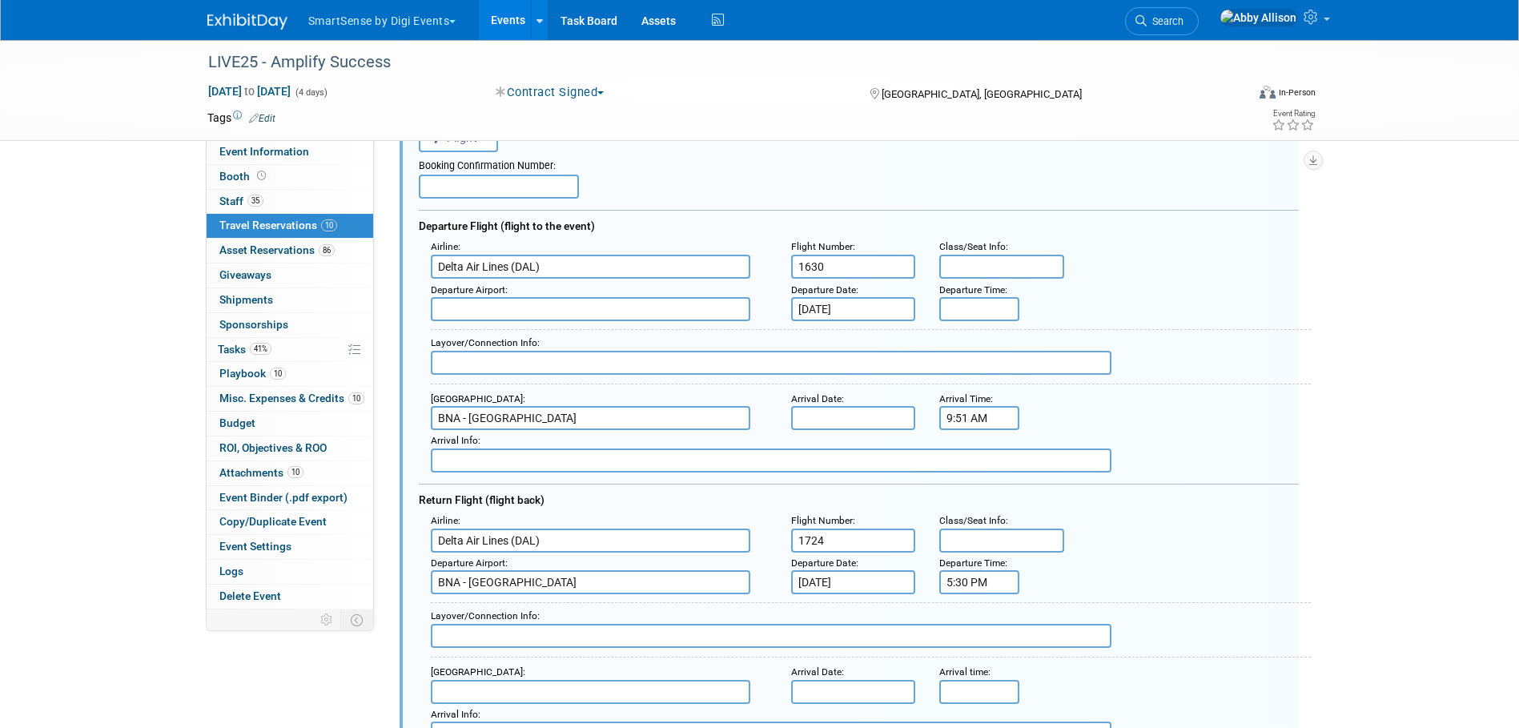
scroll to position [108, 0]
click at [485, 318] on input "text" at bounding box center [591, 307] width 320 height 24
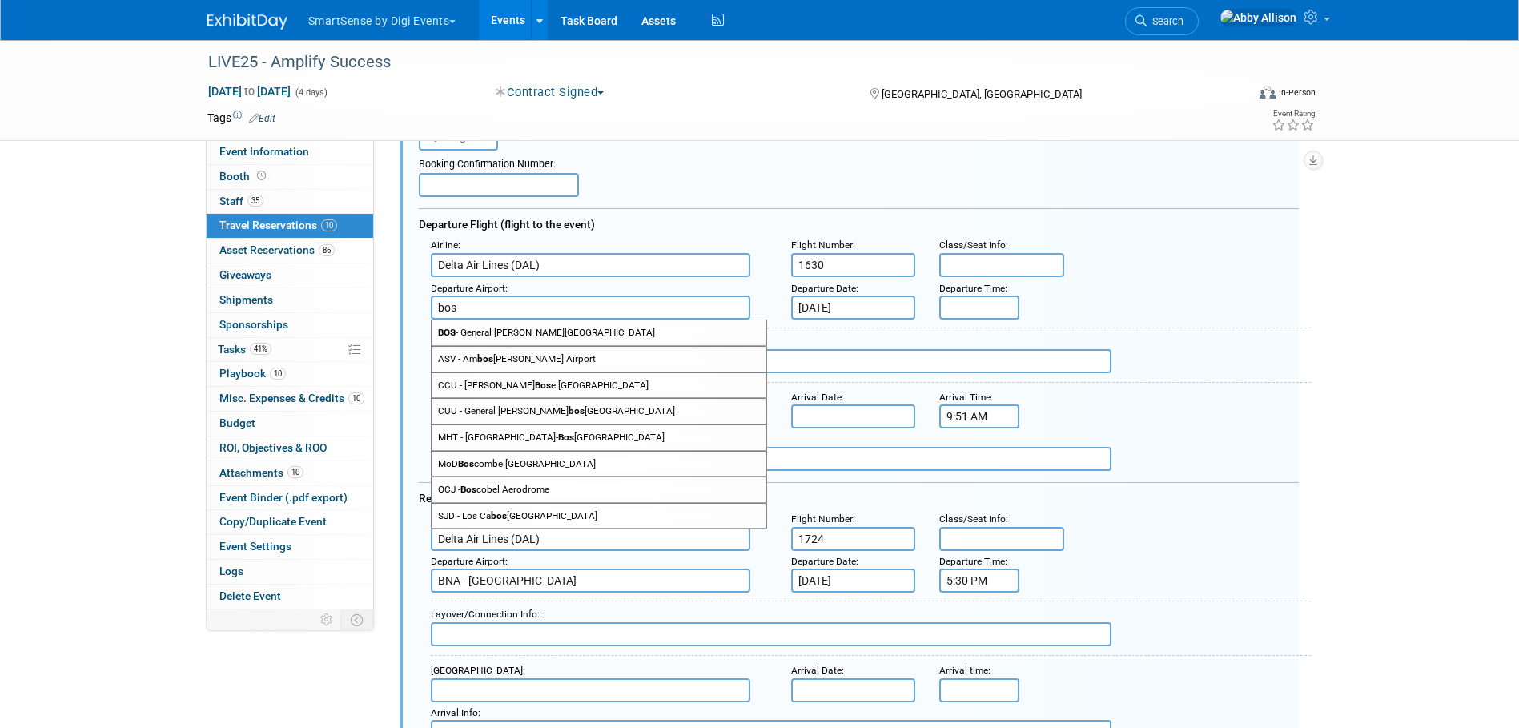
click at [485, 336] on span "BOS - General Edward Lawrence Logan International Airport" at bounding box center [599, 332] width 334 height 25
type input "BOS - General Edward Lawrence Logan International Airport"
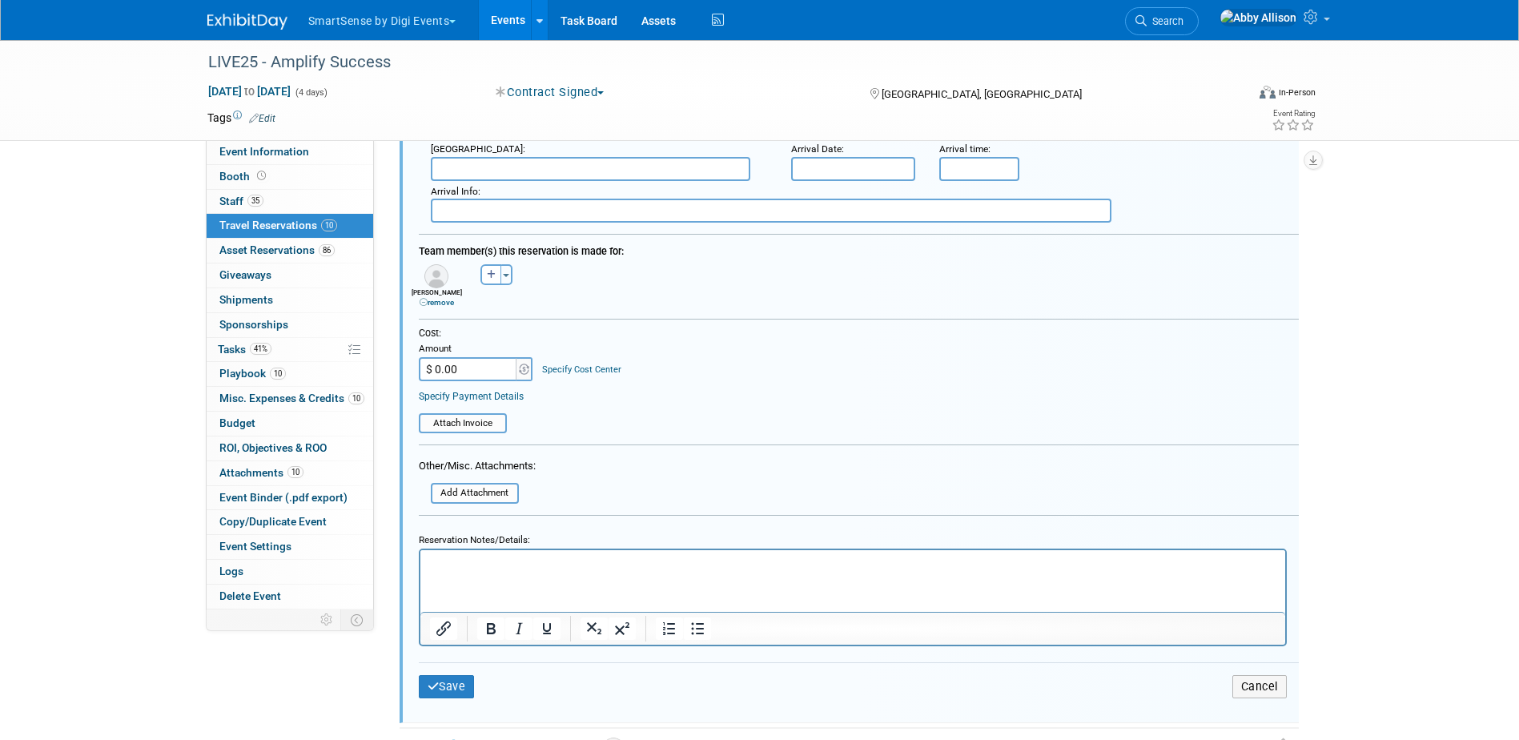
scroll to position [669, 0]
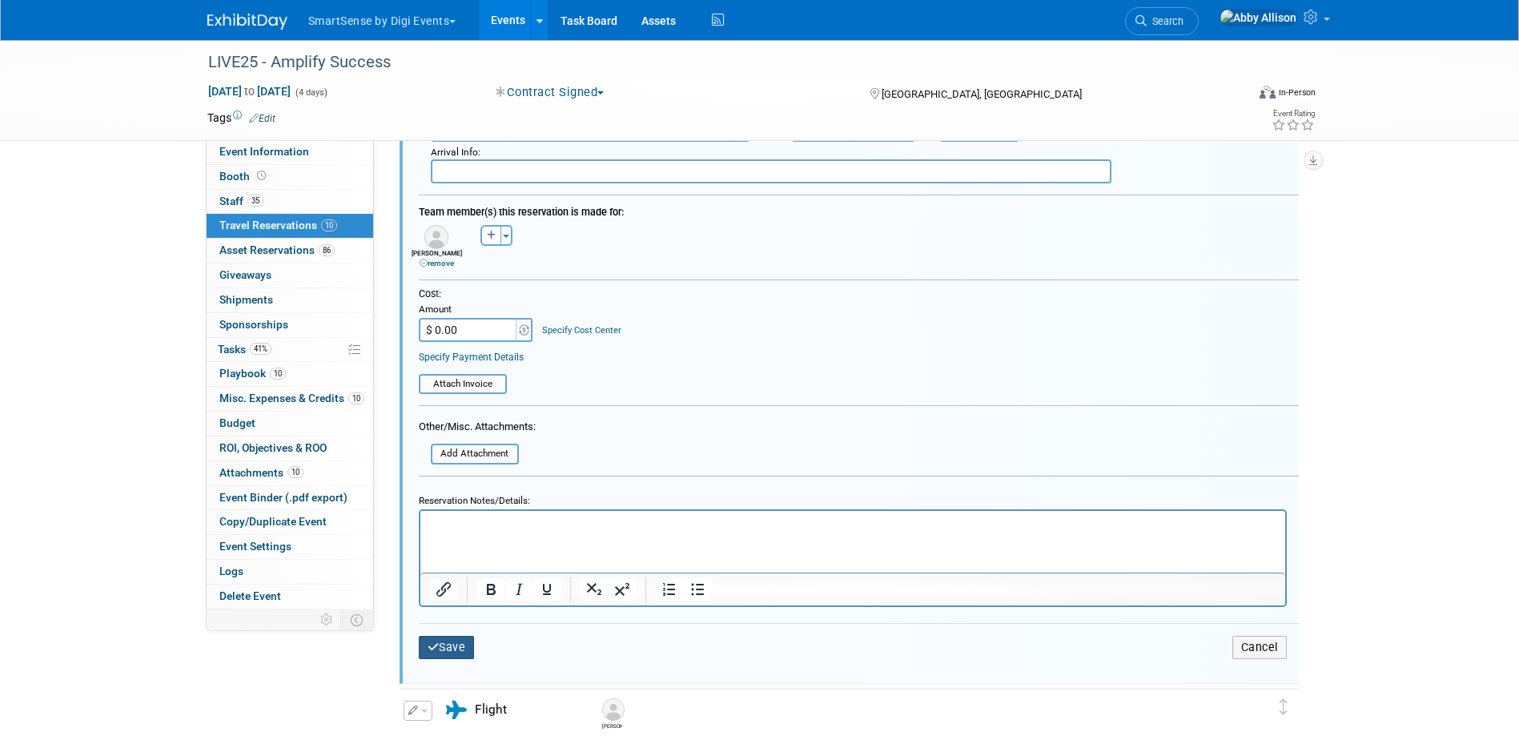
click at [422, 645] on button "Save" at bounding box center [447, 647] width 56 height 23
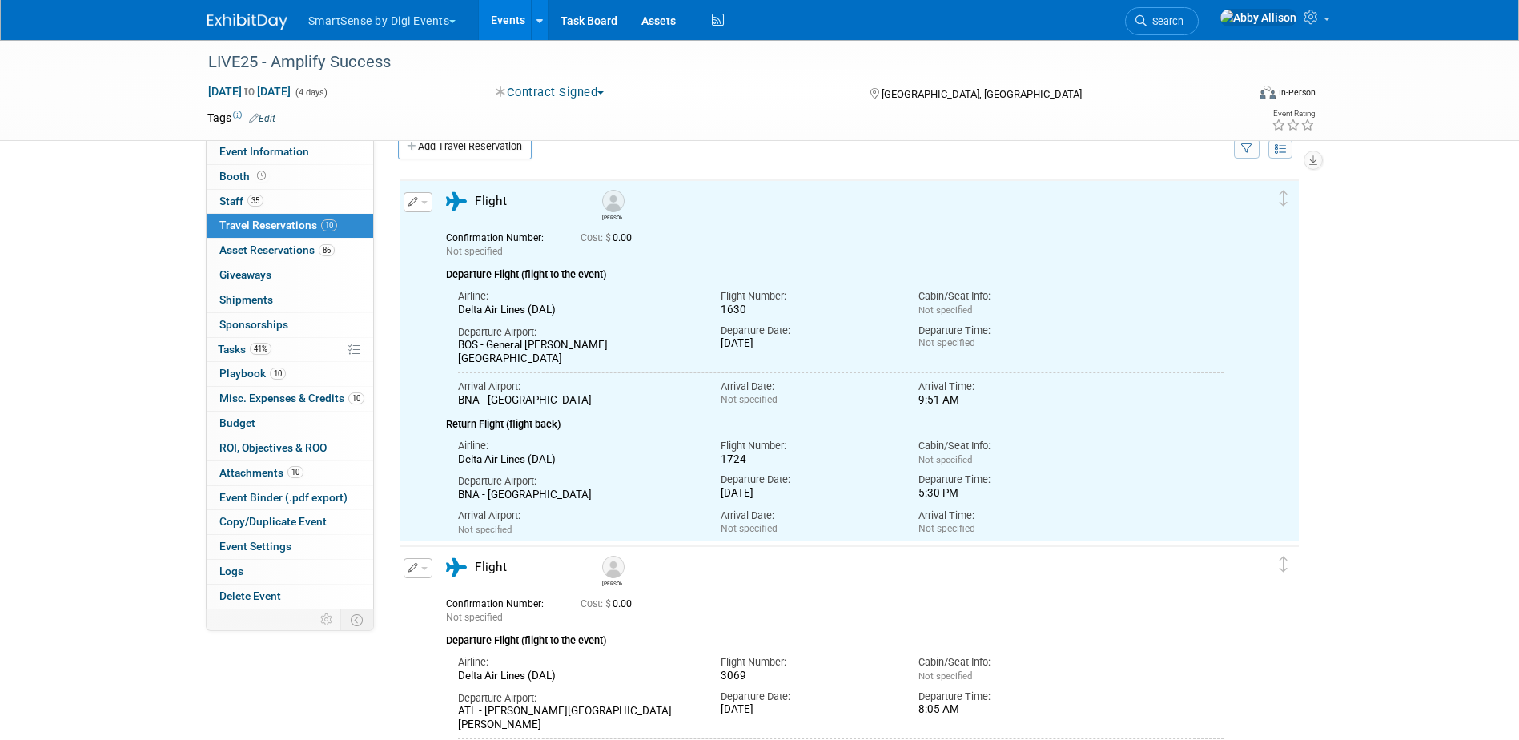
scroll to position [0, 0]
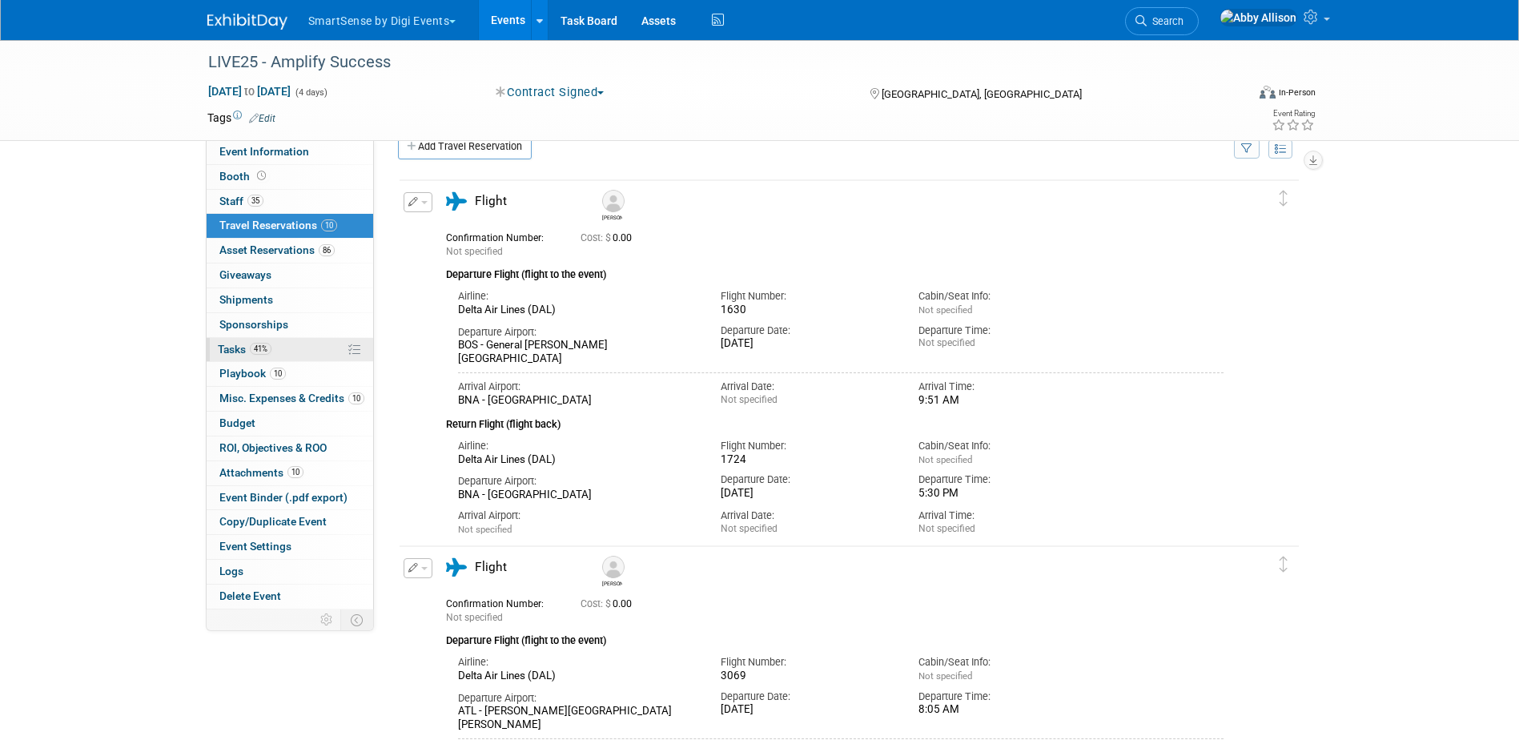
click at [247, 354] on span "Tasks 41%" at bounding box center [245, 349] width 54 height 13
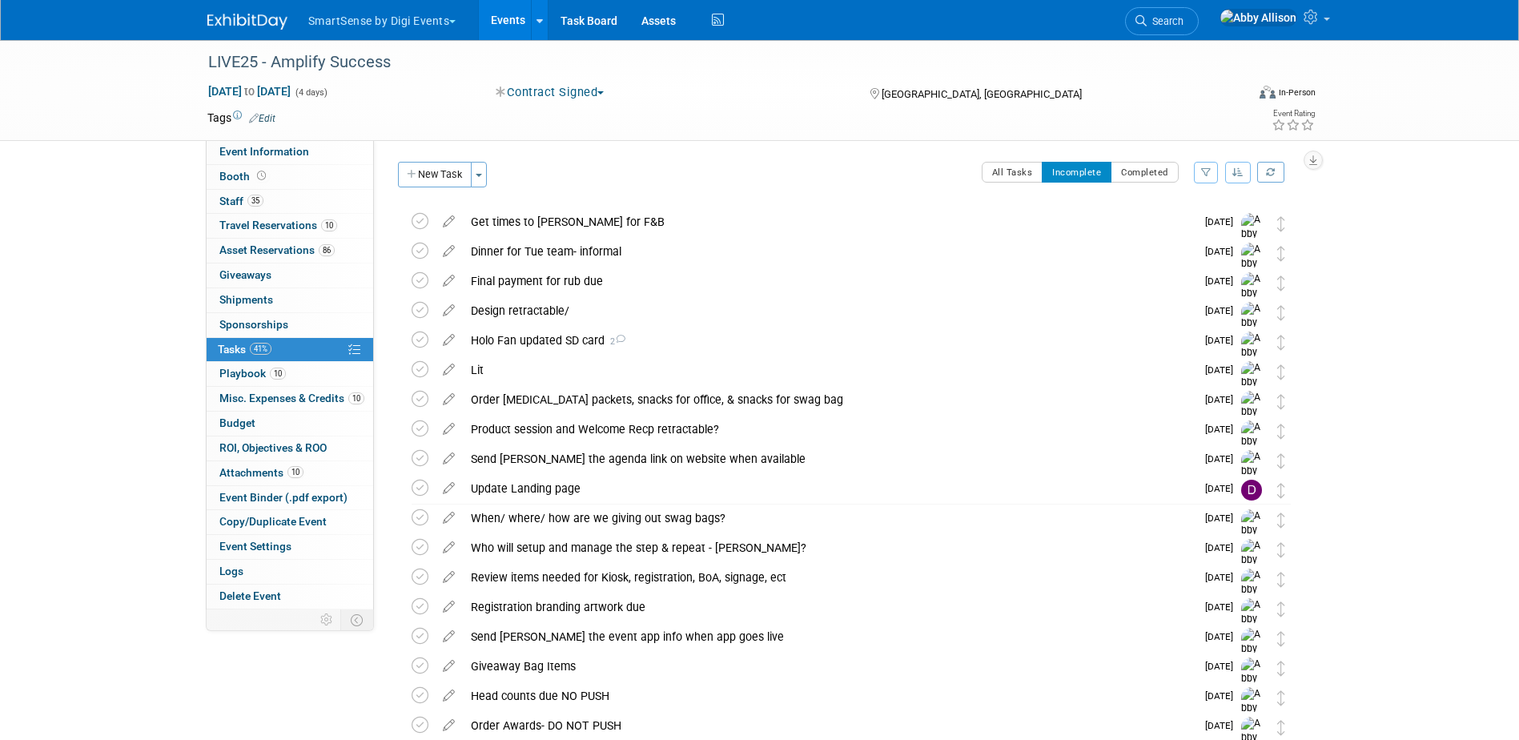
click at [1229, 177] on button "button" at bounding box center [1238, 173] width 26 height 22
click at [1206, 245] on link "By Due Date" at bounding box center [1193, 246] width 115 height 22
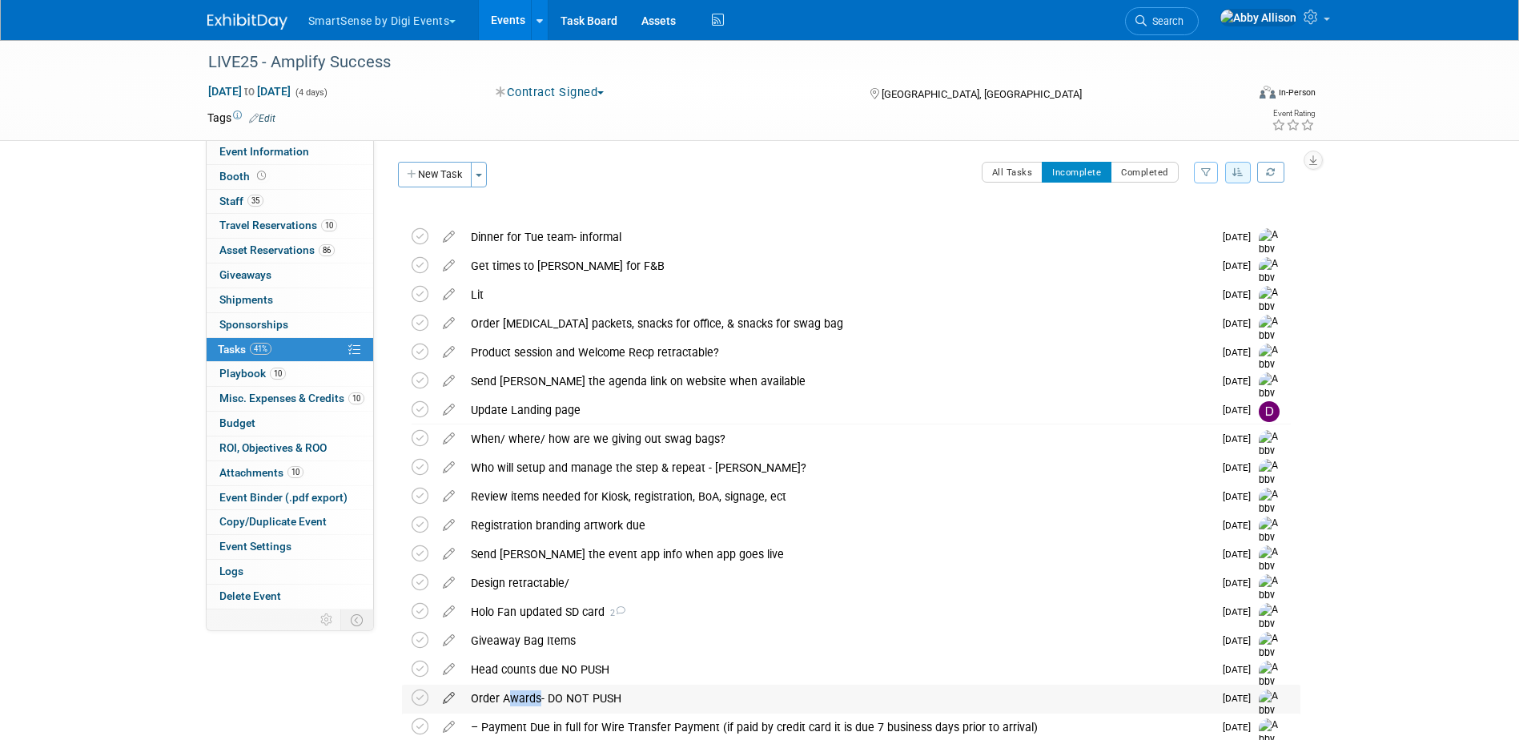
click at [448, 695] on icon at bounding box center [449, 695] width 28 height 20
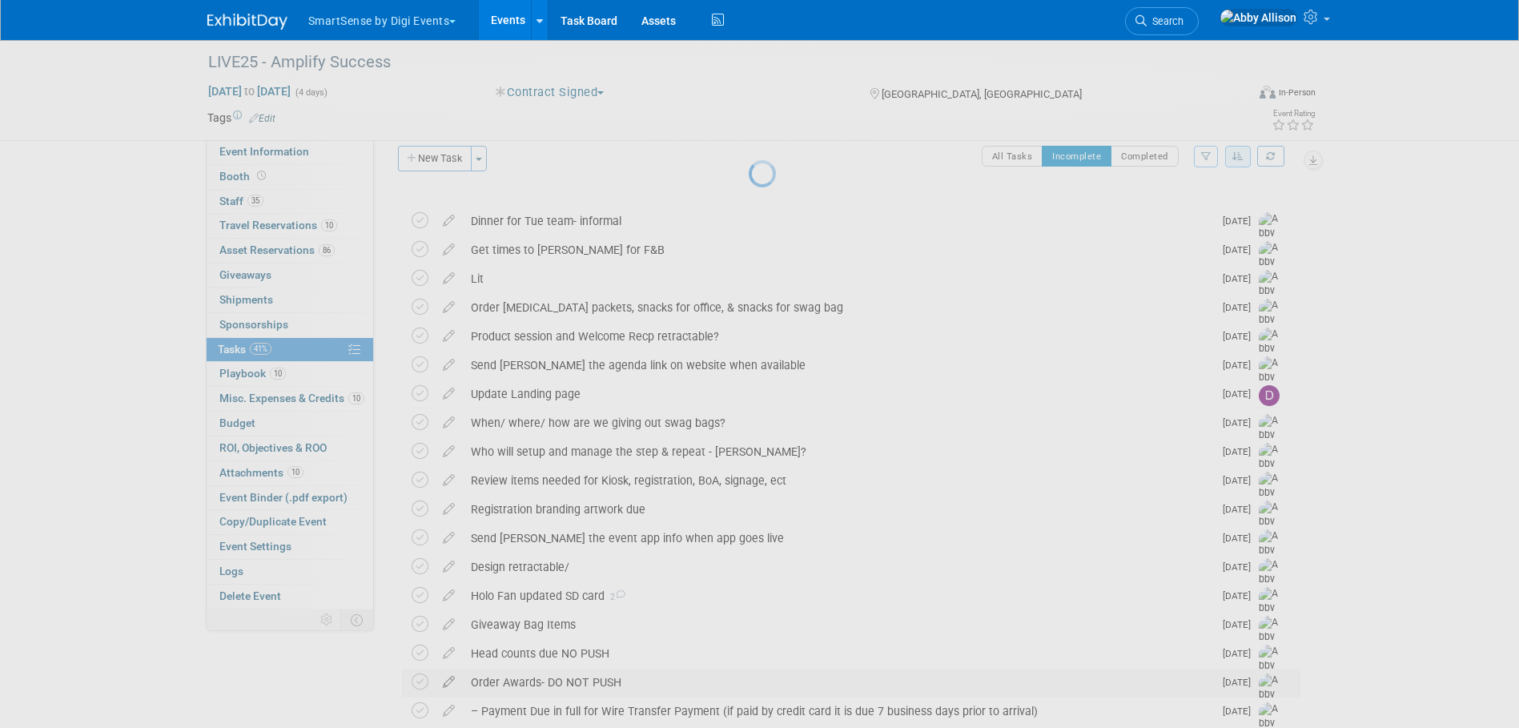
select select "8"
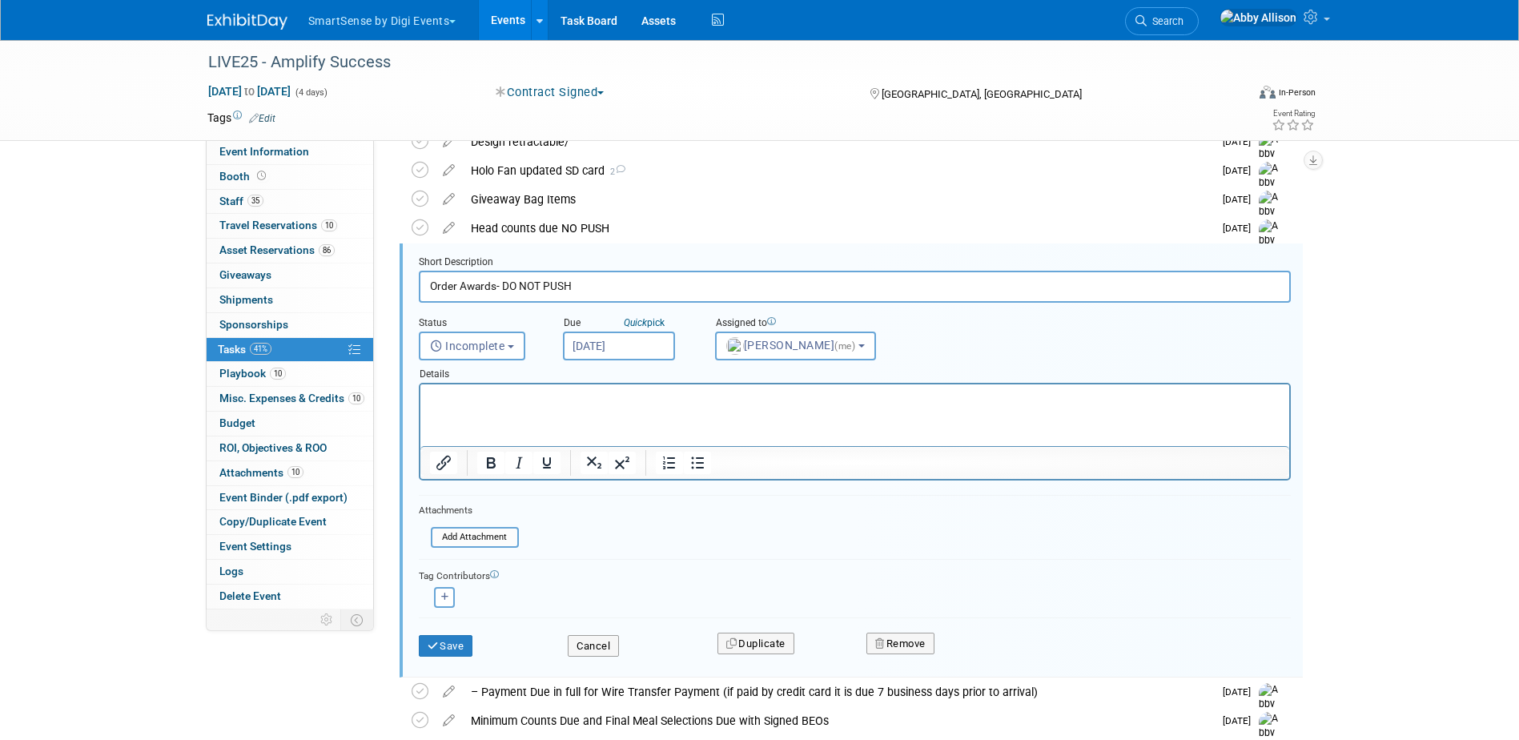
scroll to position [450, 0]
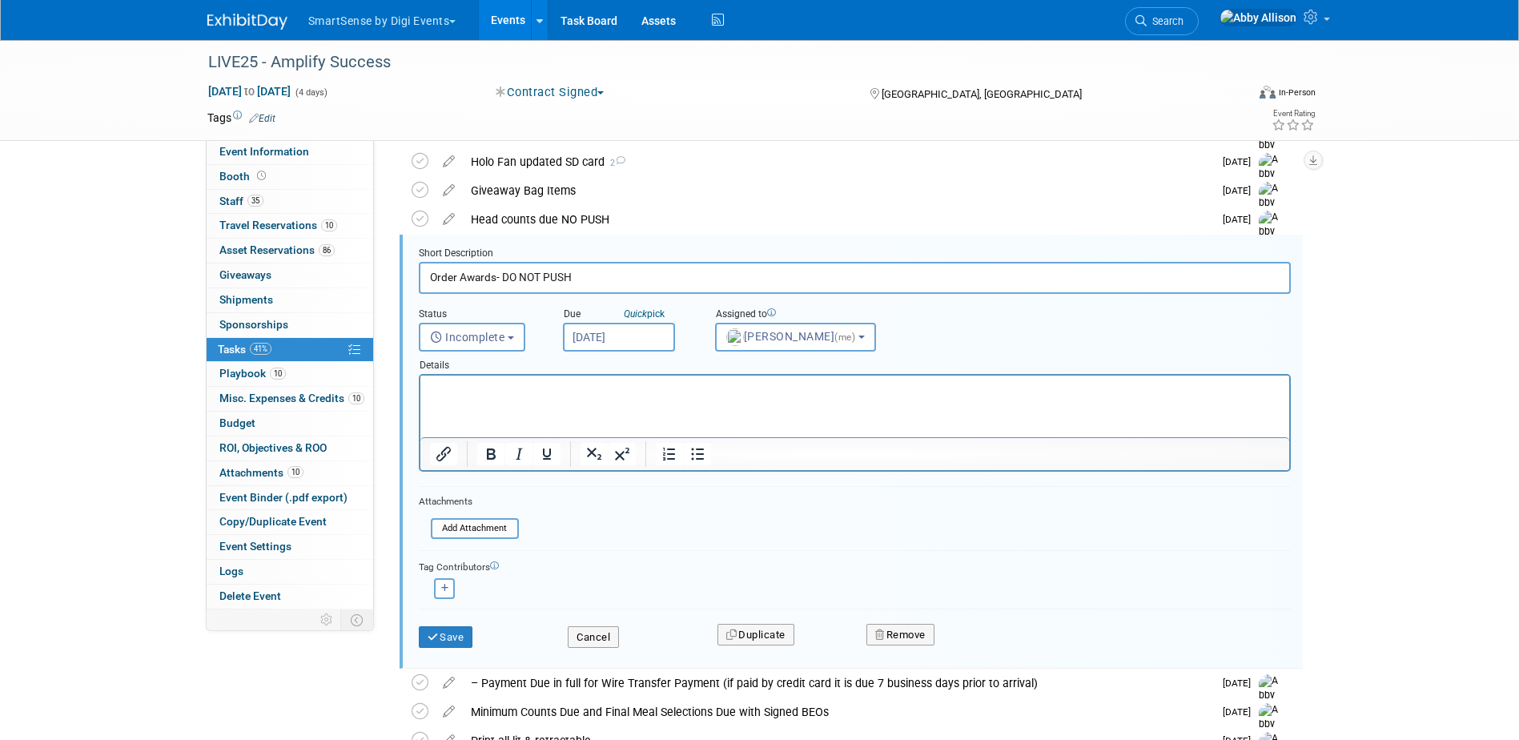
click at [621, 341] on input "Sep 29, 2025" at bounding box center [619, 337] width 112 height 29
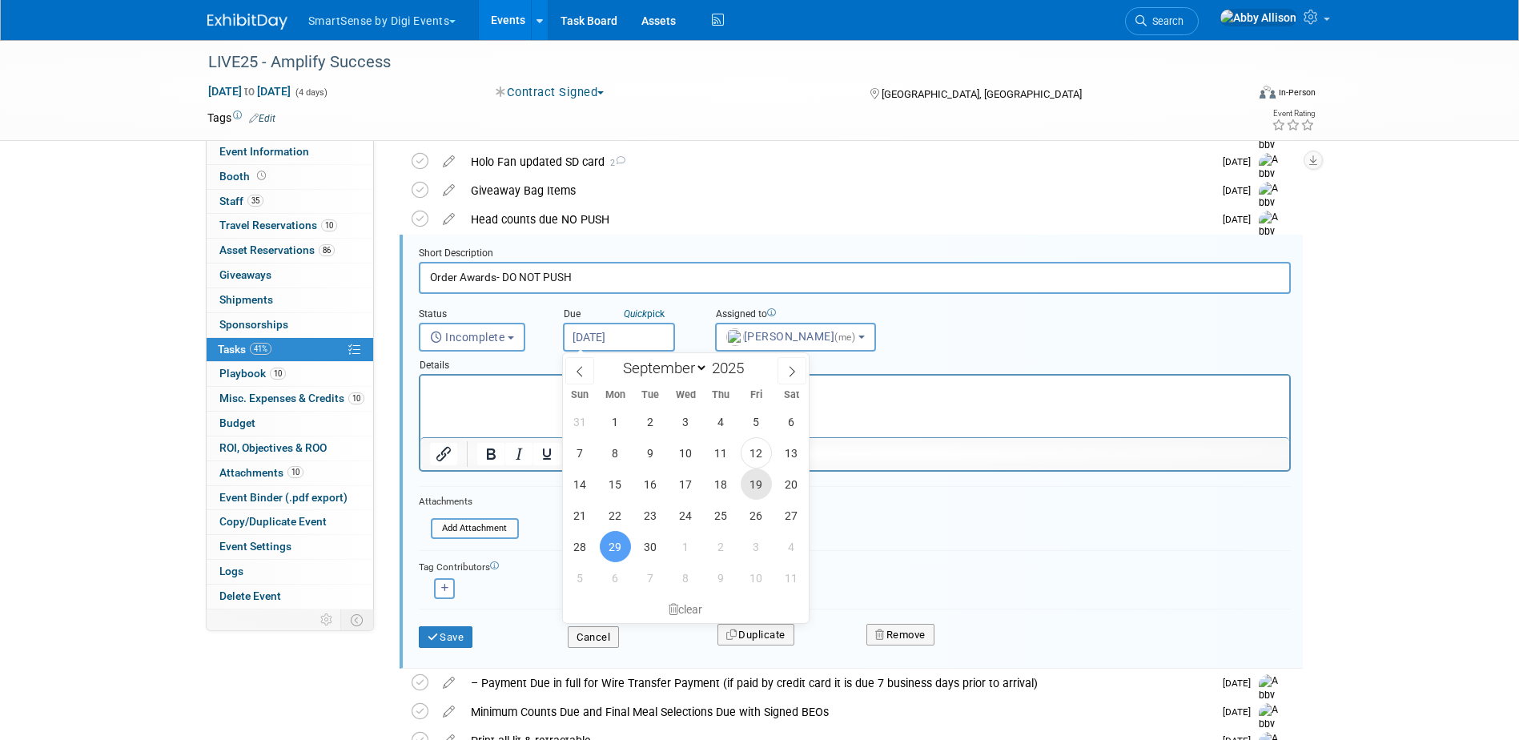
click at [750, 486] on span "19" at bounding box center [756, 483] width 31 height 31
type input "Sep 19, 2025"
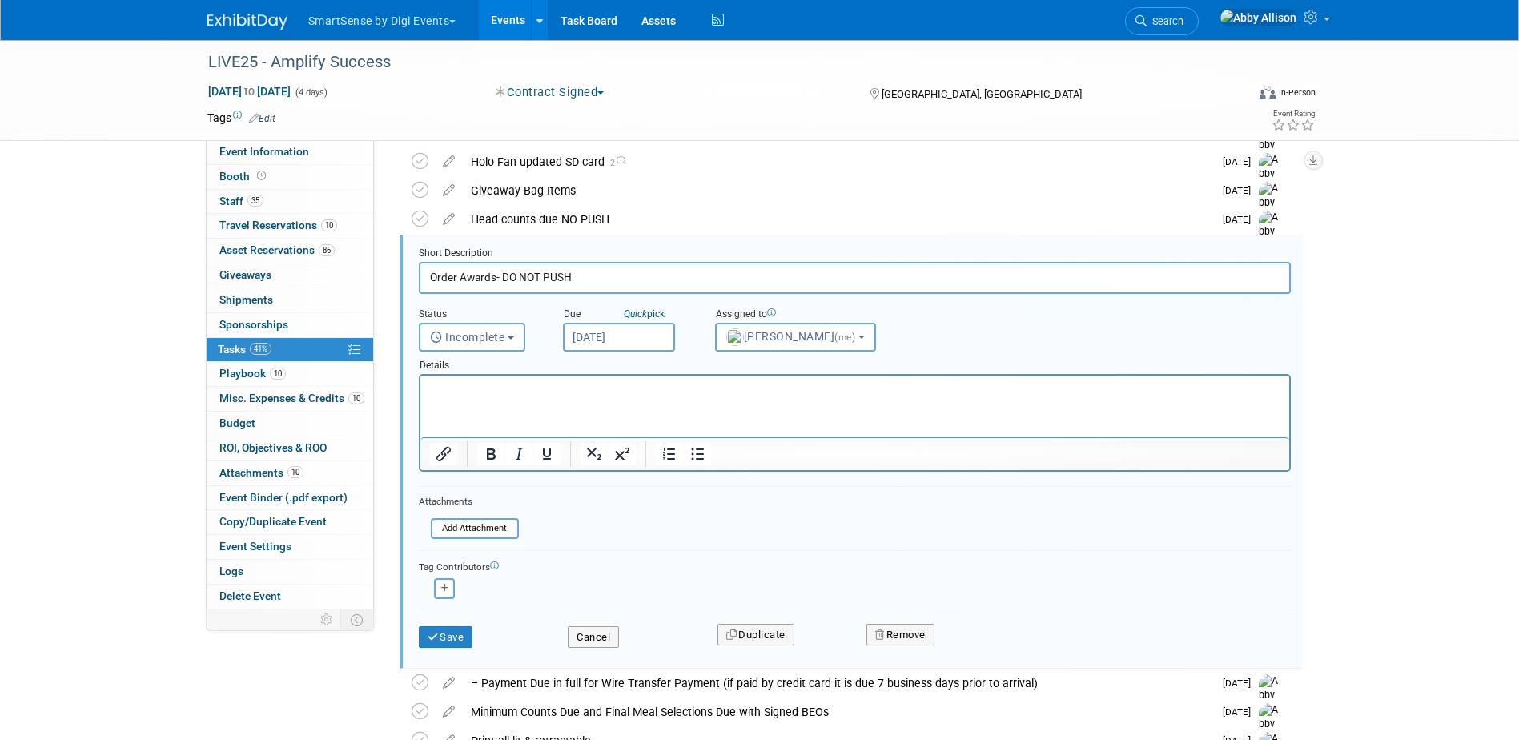
click at [588, 397] on html at bounding box center [854, 387] width 869 height 22
click at [439, 635] on icon "submit" at bounding box center [434, 637] width 13 height 10
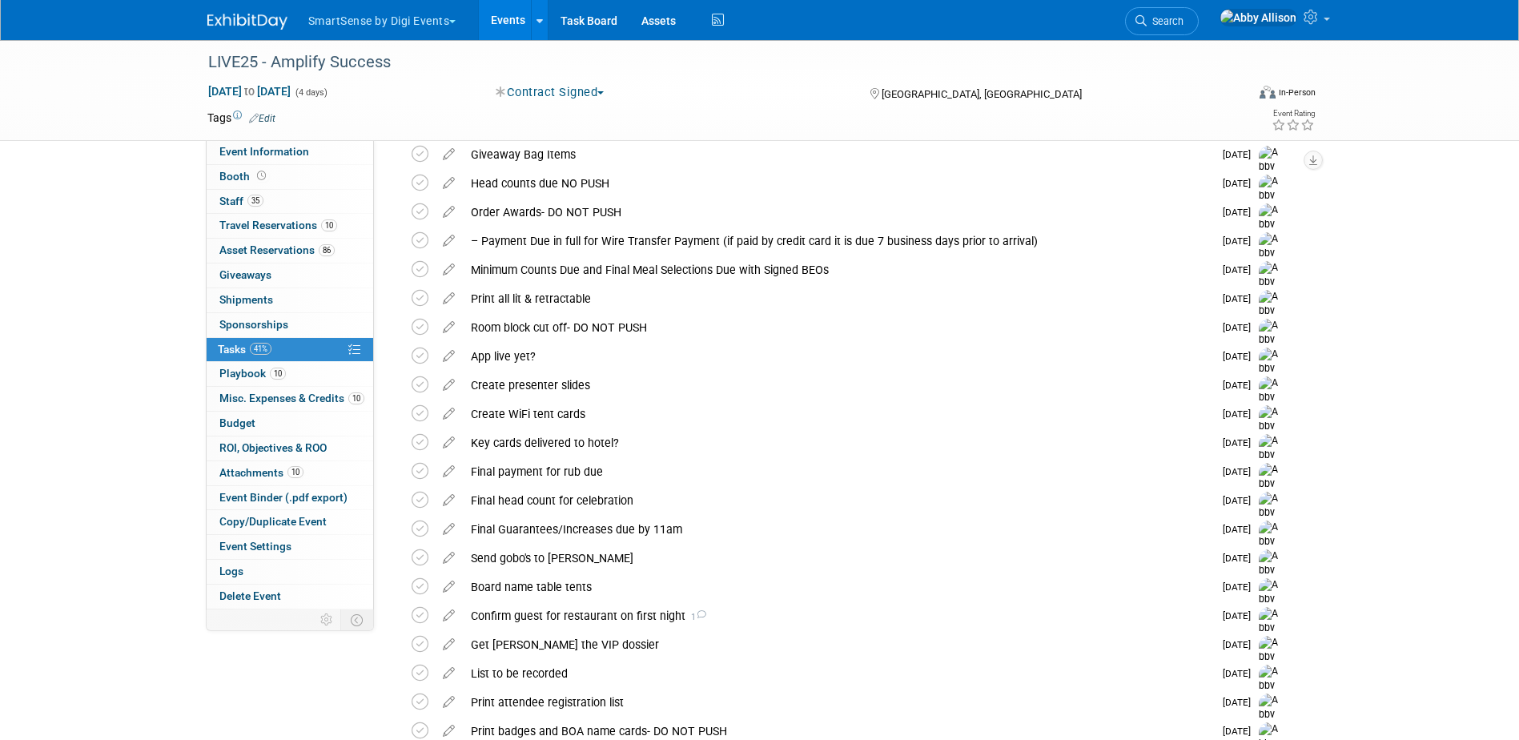
scroll to position [530, 0]
